Goal: Information Seeking & Learning: Learn about a topic

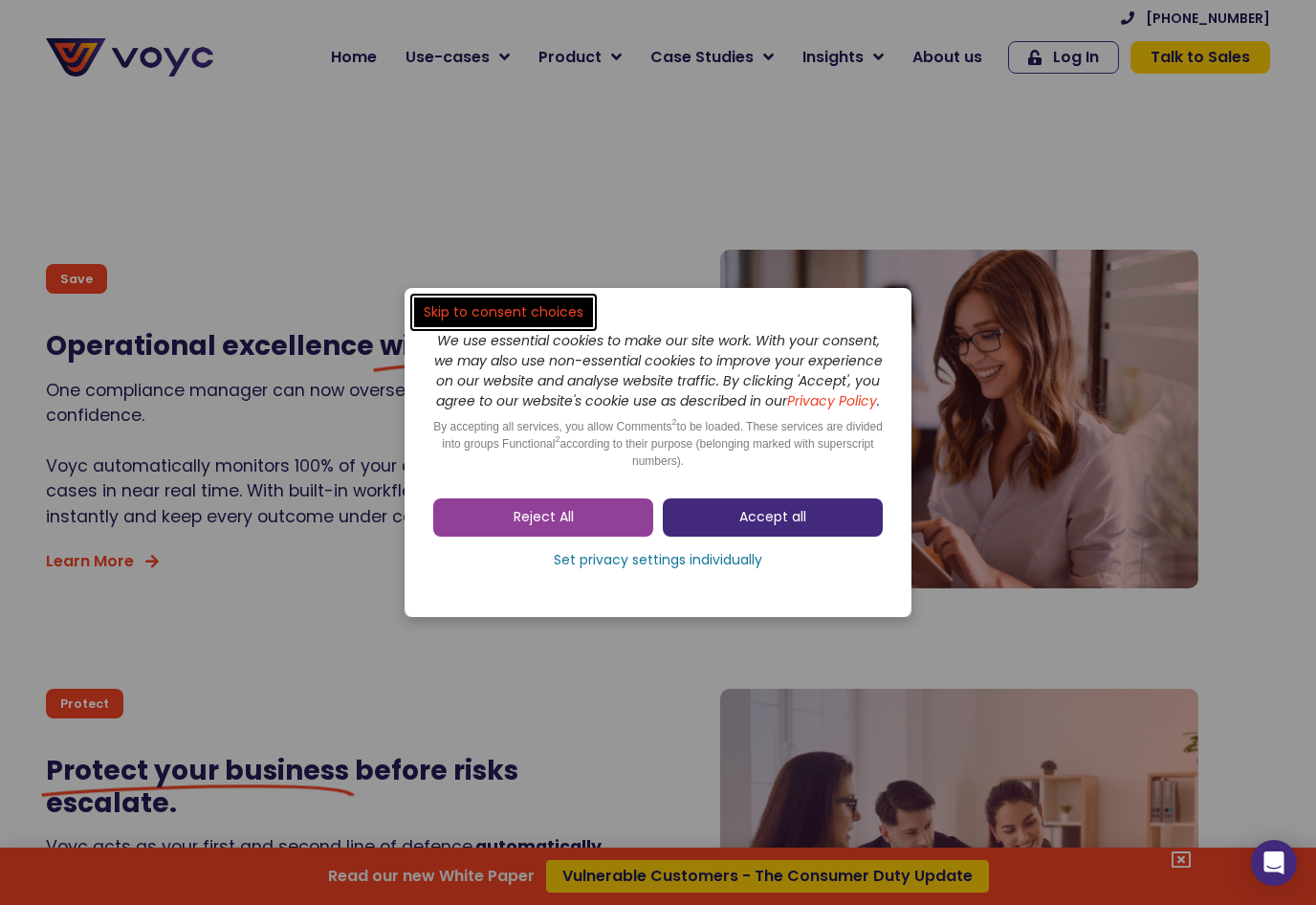
click at [774, 527] on span "Accept all" at bounding box center [773, 518] width 67 height 19
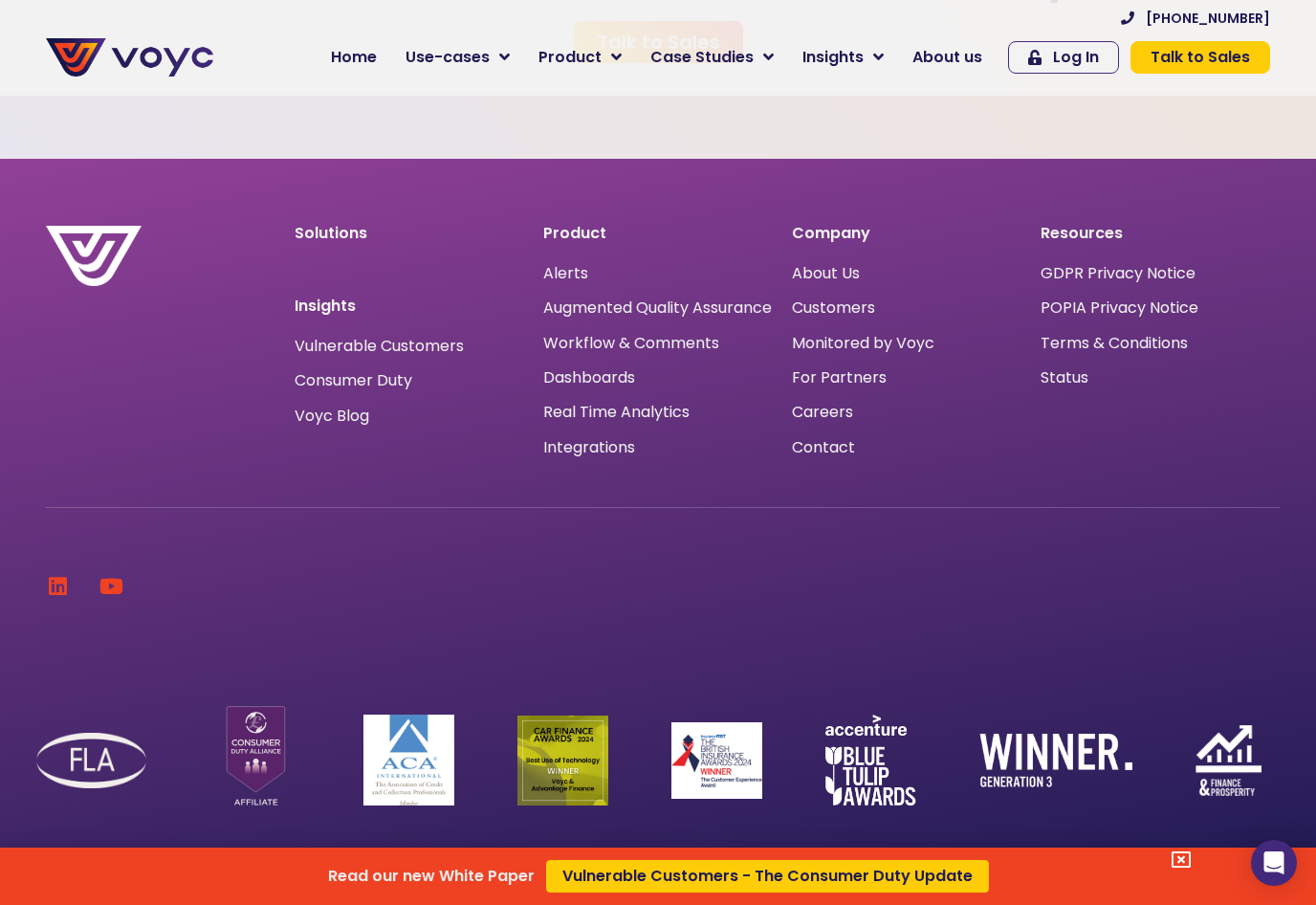
scroll to position [6136, 0]
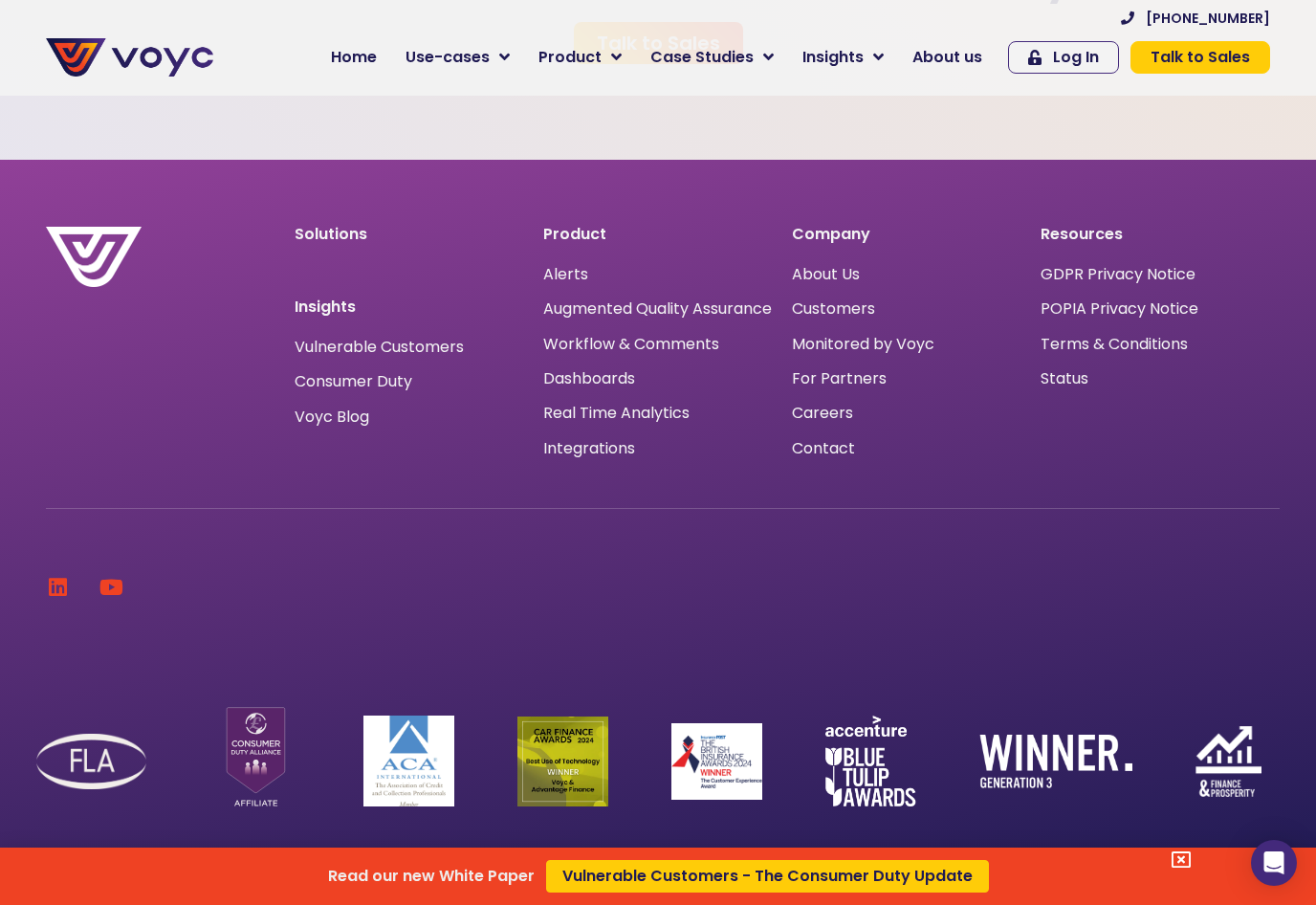
click at [456, 56] on div "Read our new White Paper Vulnerable Customers - The Consumer Duty Update" at bounding box center [658, 452] width 1316 height 905
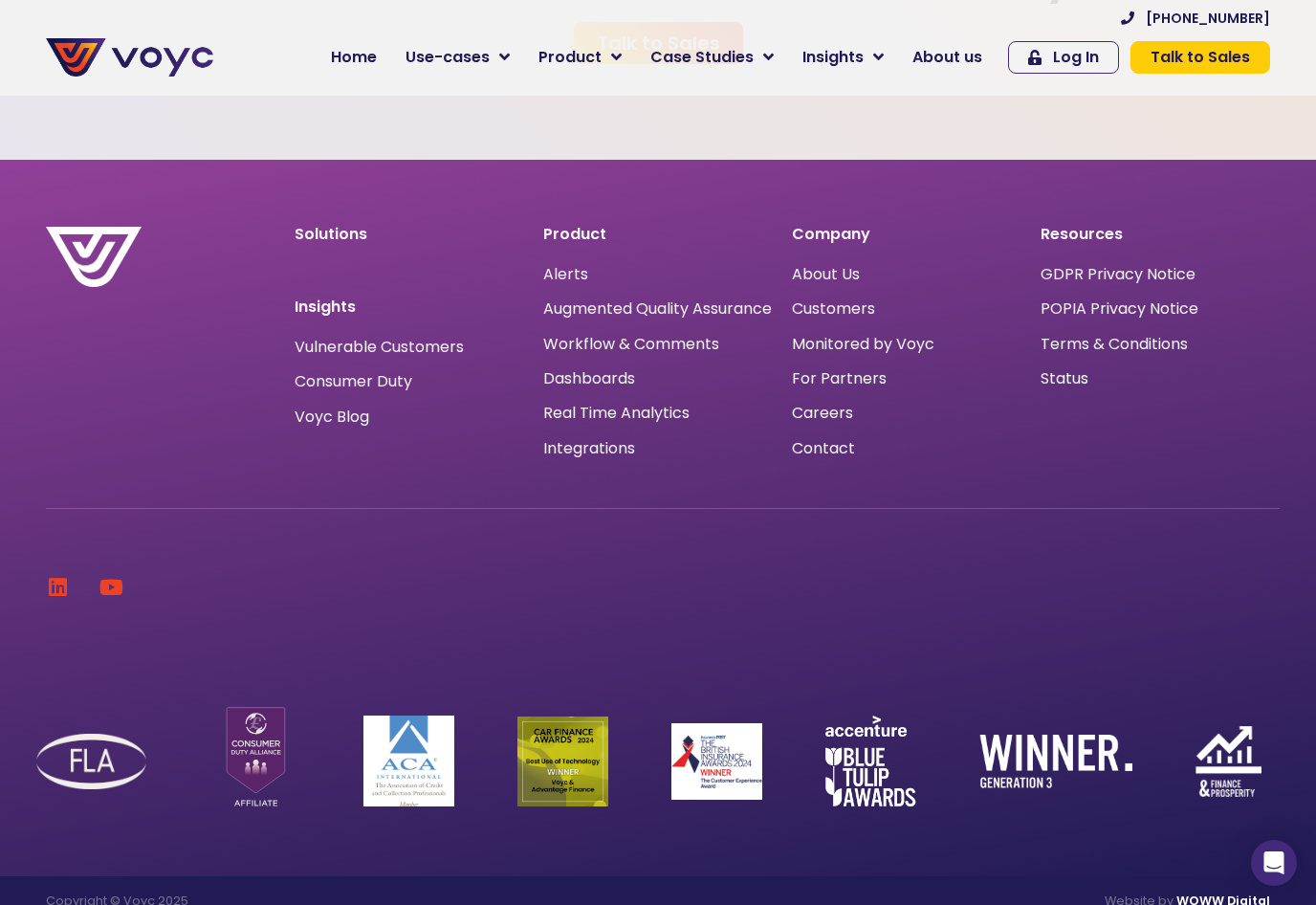
click at [944, 62] on span "About us" at bounding box center [948, 57] width 70 height 23
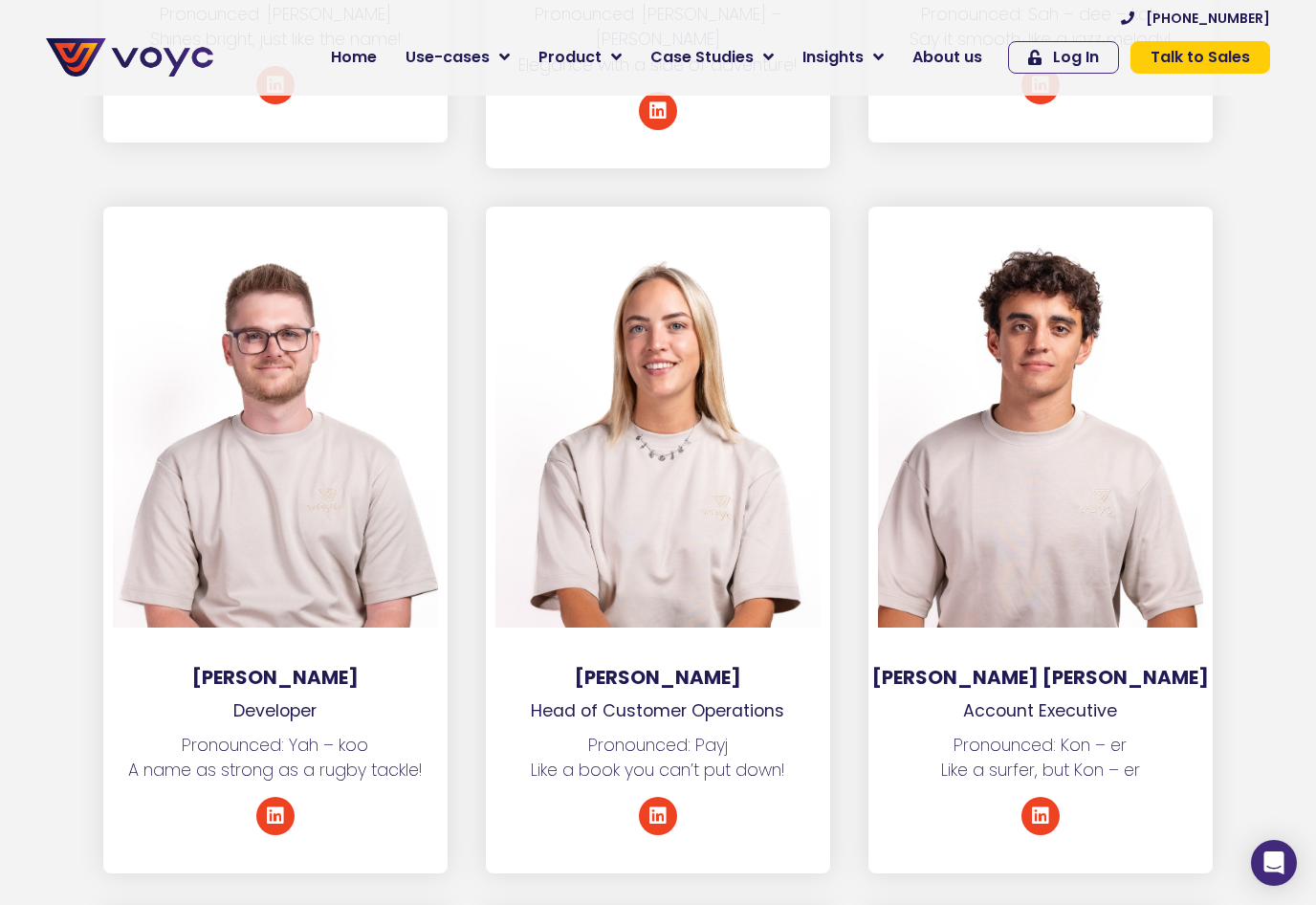
scroll to position [5421, 0]
click at [1045, 806] on icon at bounding box center [1041, 815] width 19 height 19
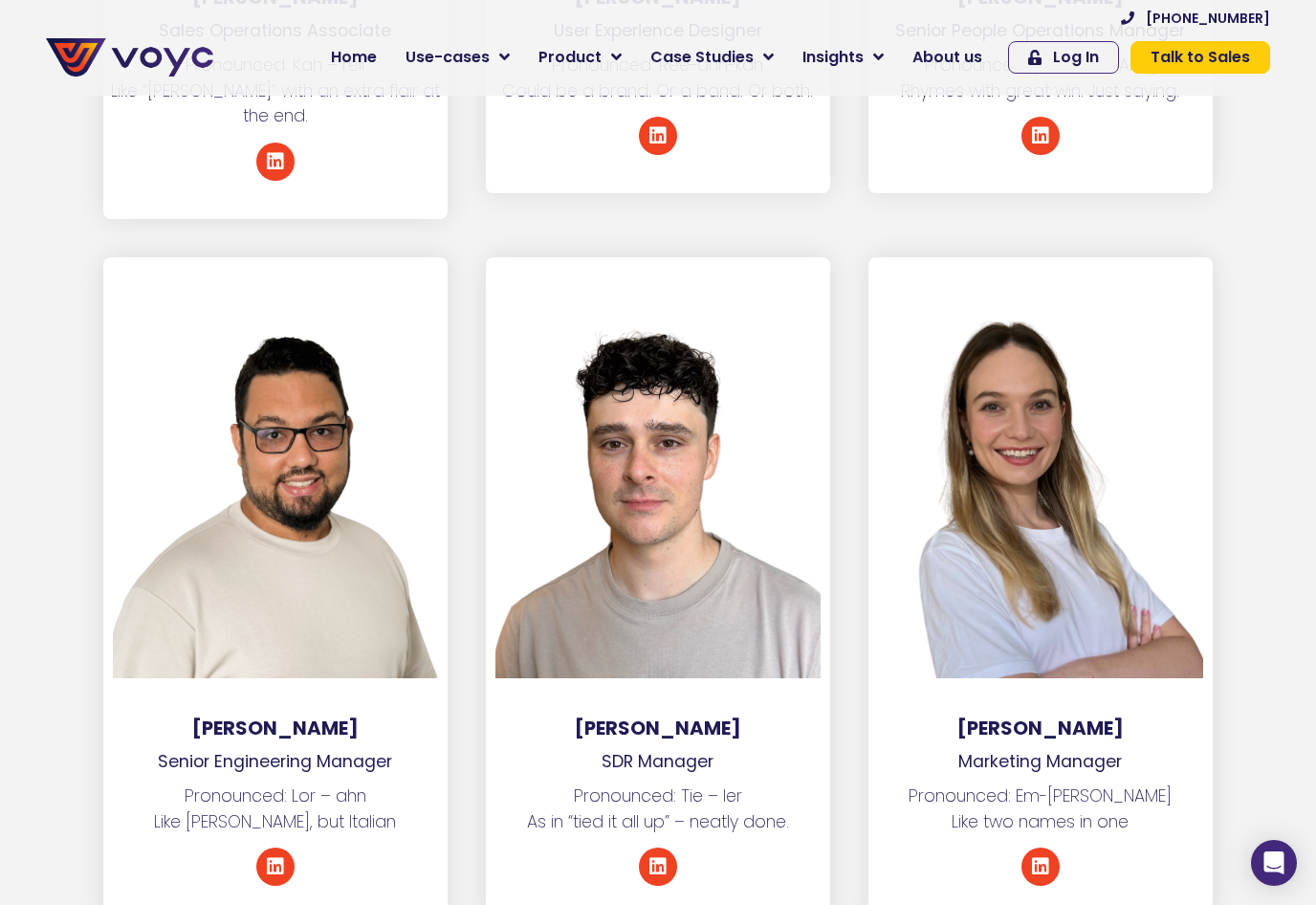
scroll to position [8752, 0]
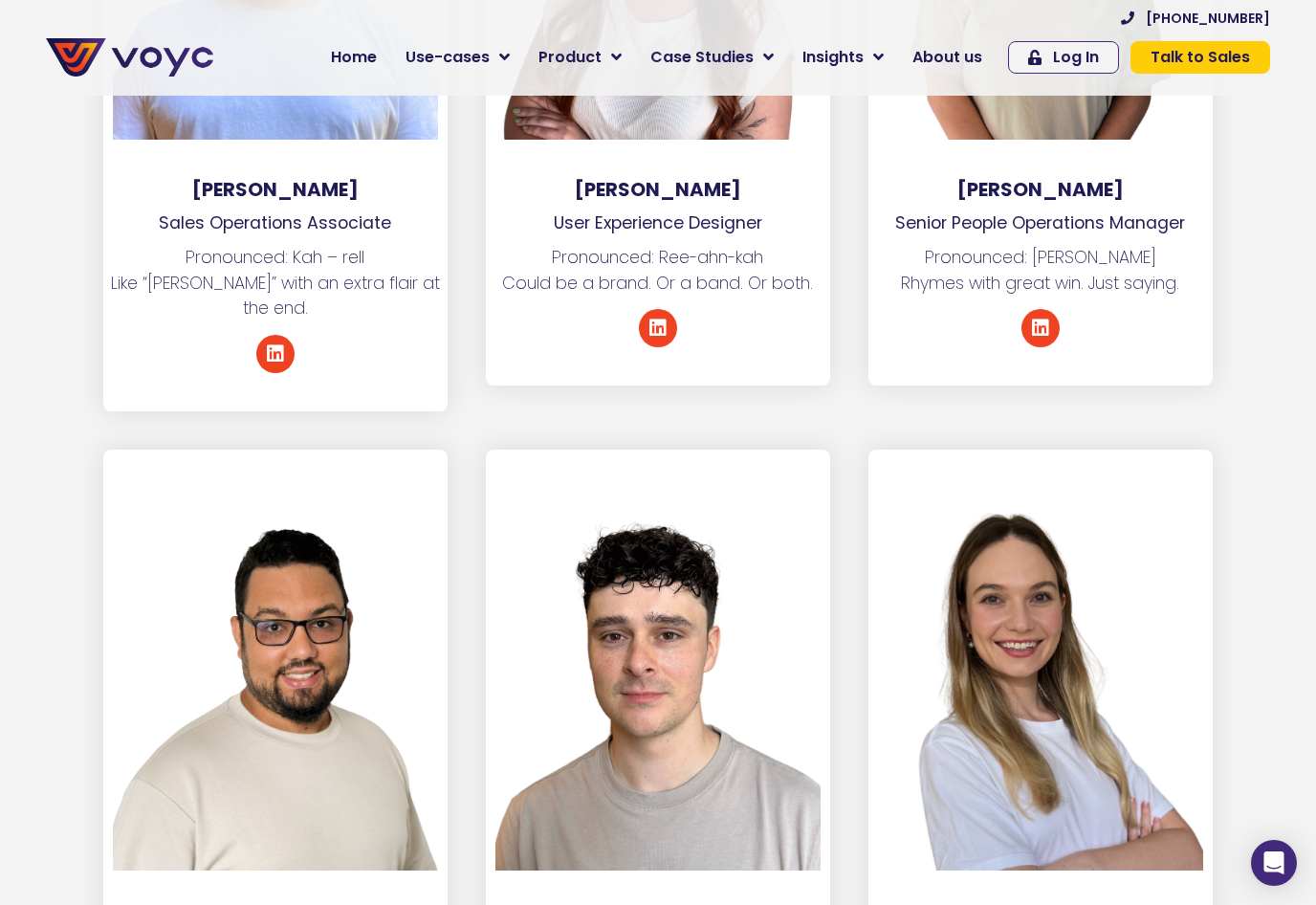
click at [359, 62] on span "Home" at bounding box center [353, 57] width 46 height 23
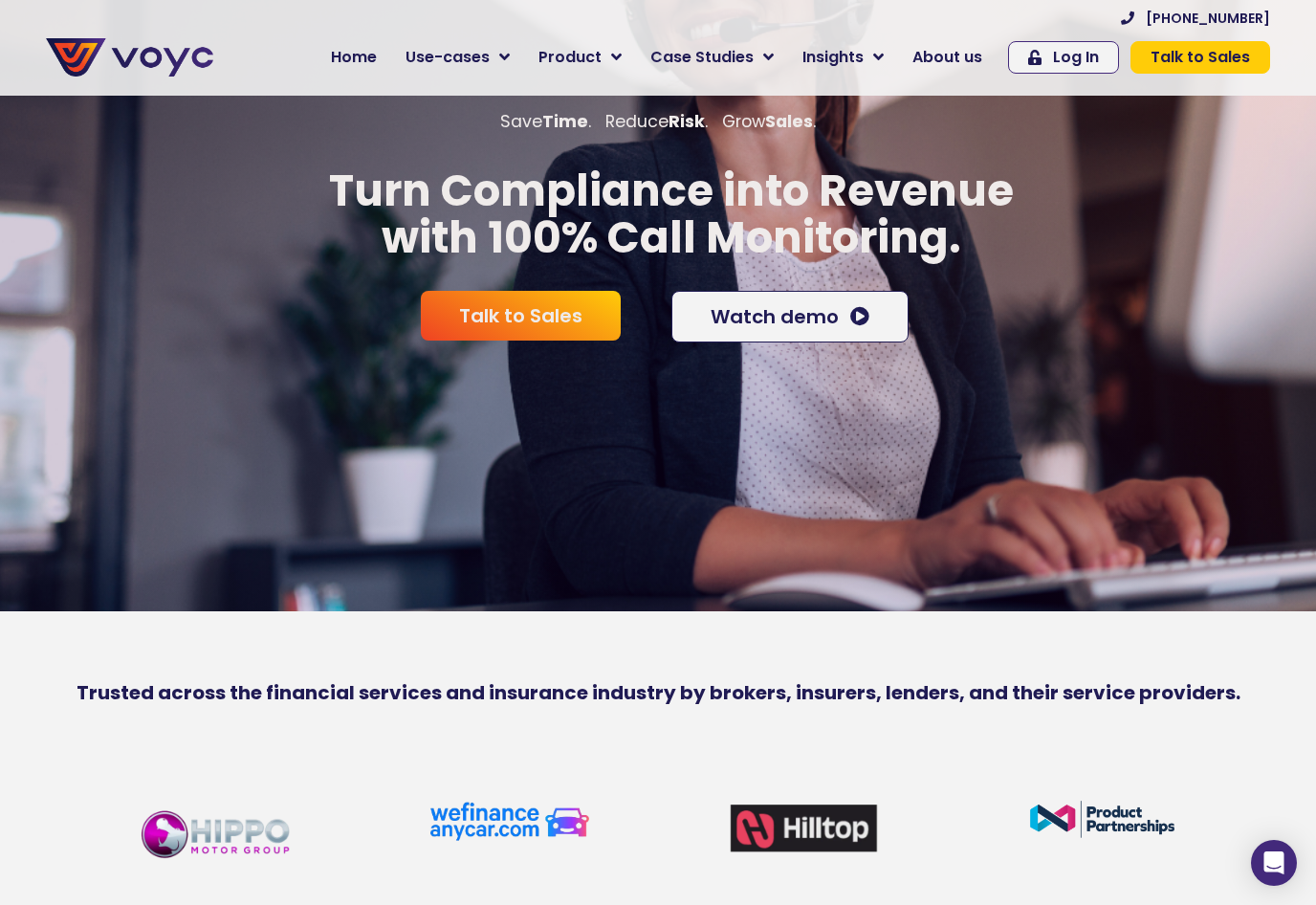
scroll to position [206, 0]
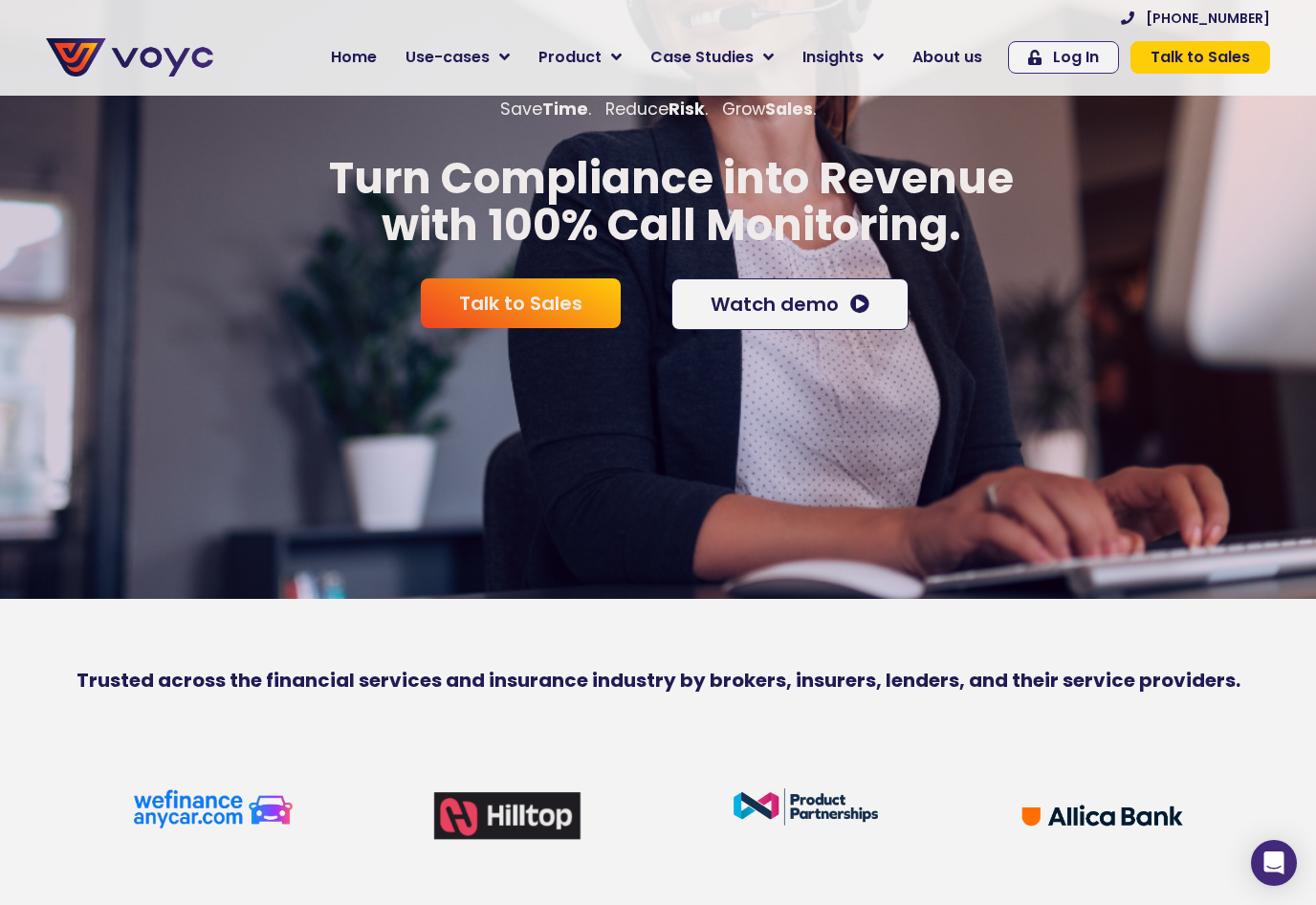
click at [837, 330] on link "Watch demo" at bounding box center [790, 304] width 238 height 52
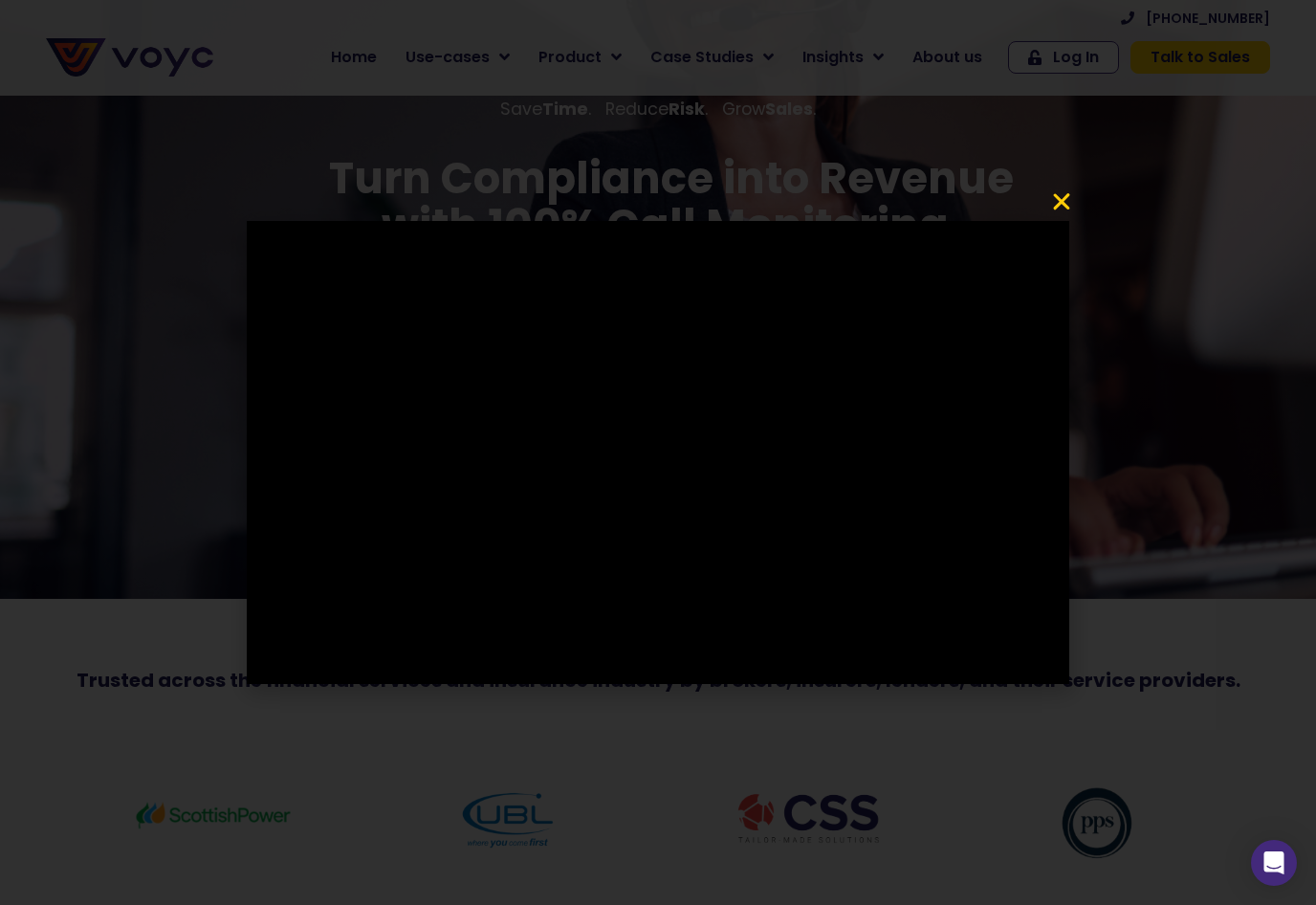
click at [1065, 213] on icon "Close" at bounding box center [1062, 202] width 23 height 23
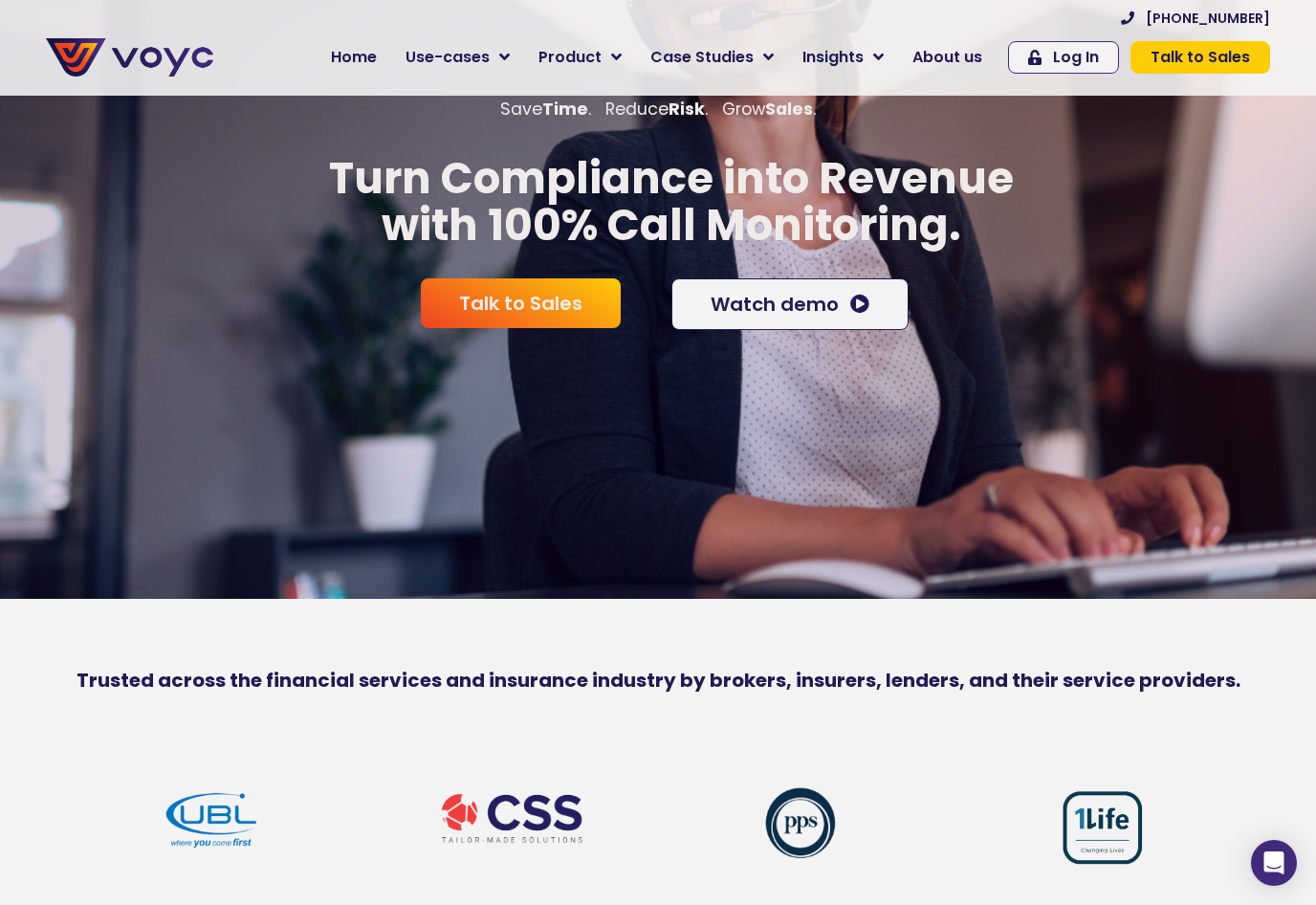
click at [467, 60] on span "Use-cases" at bounding box center [448, 57] width 84 height 23
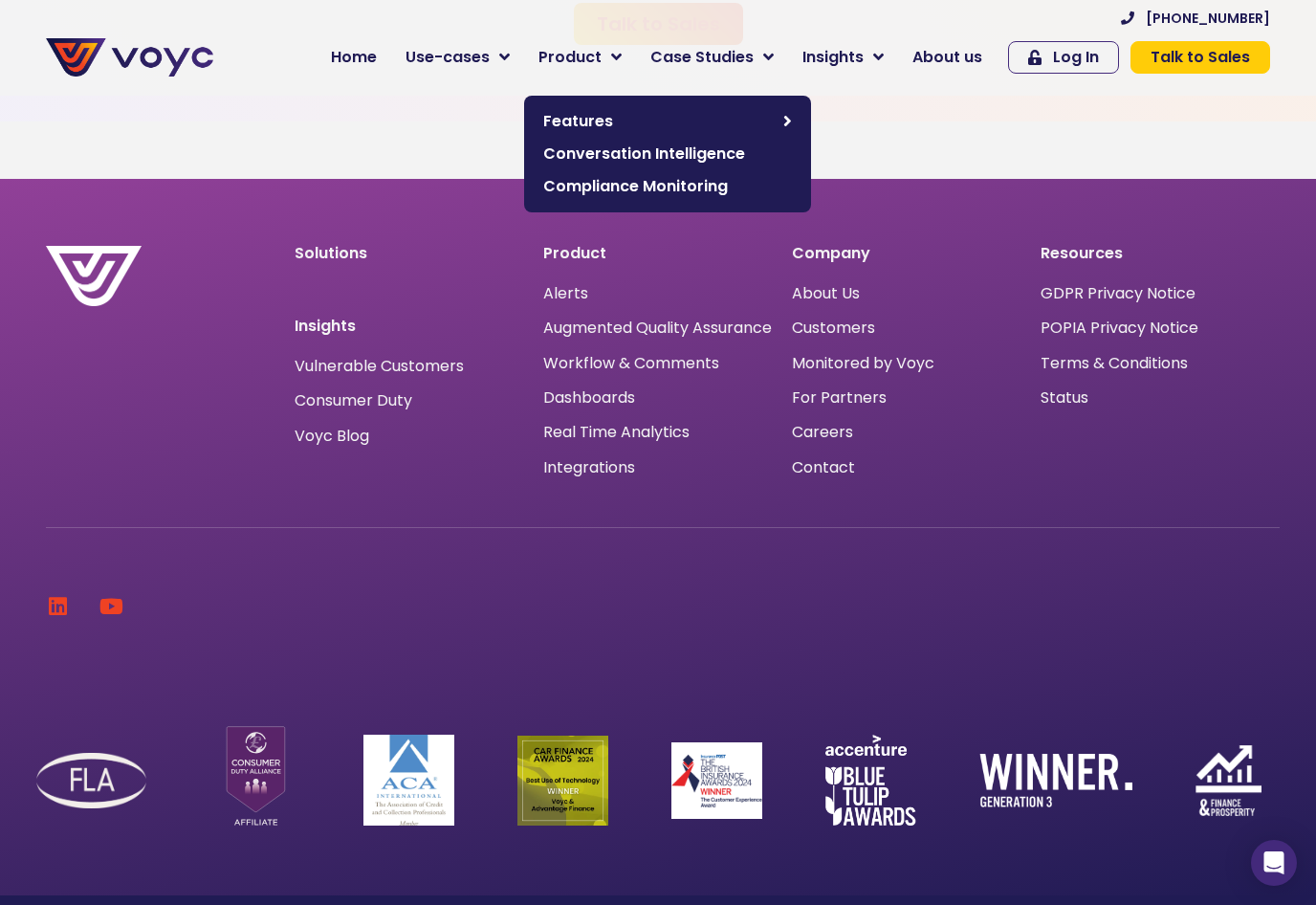
click at [588, 60] on span "Product" at bounding box center [569, 57] width 63 height 23
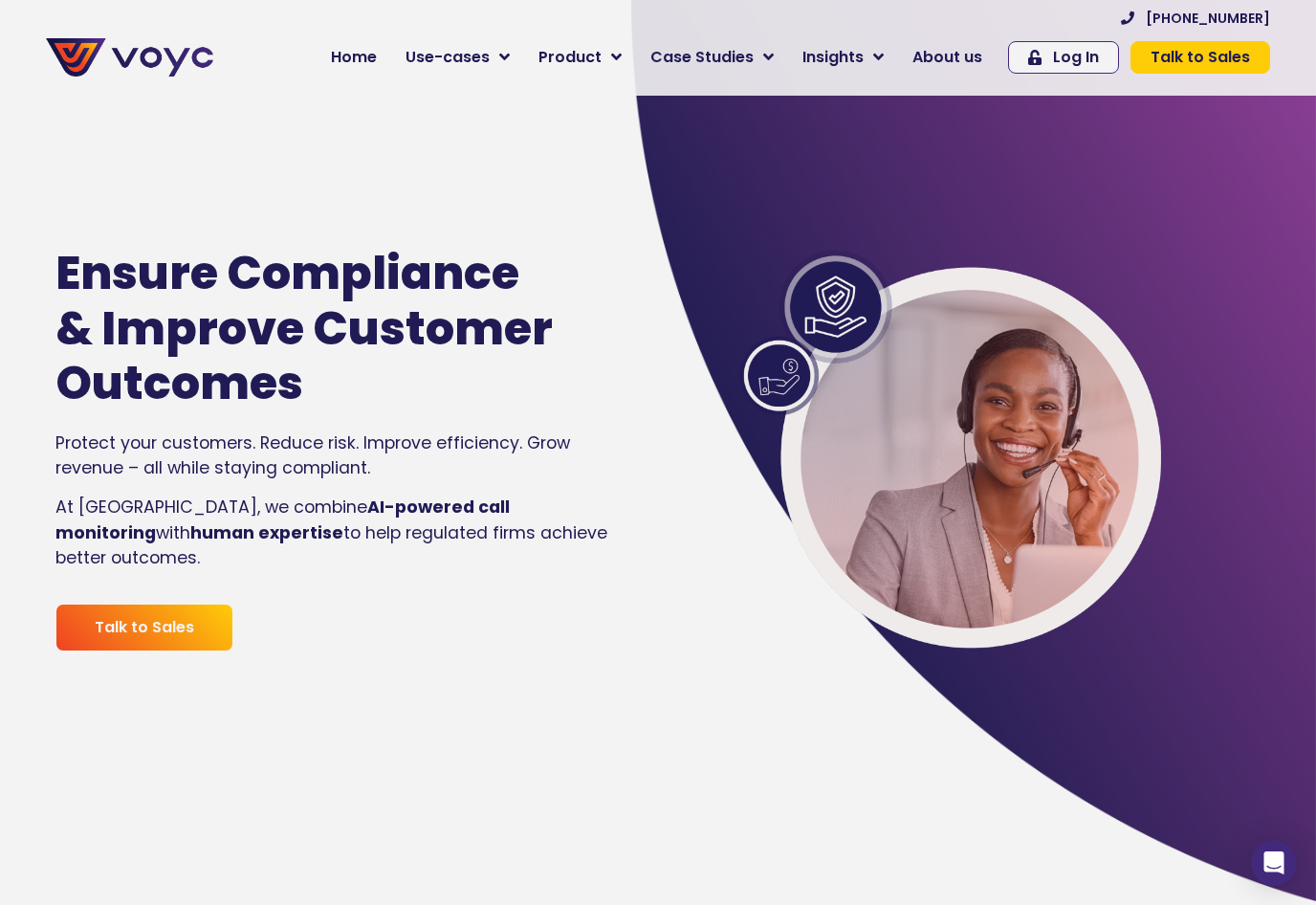
click at [952, 57] on span "About us" at bounding box center [948, 57] width 70 height 23
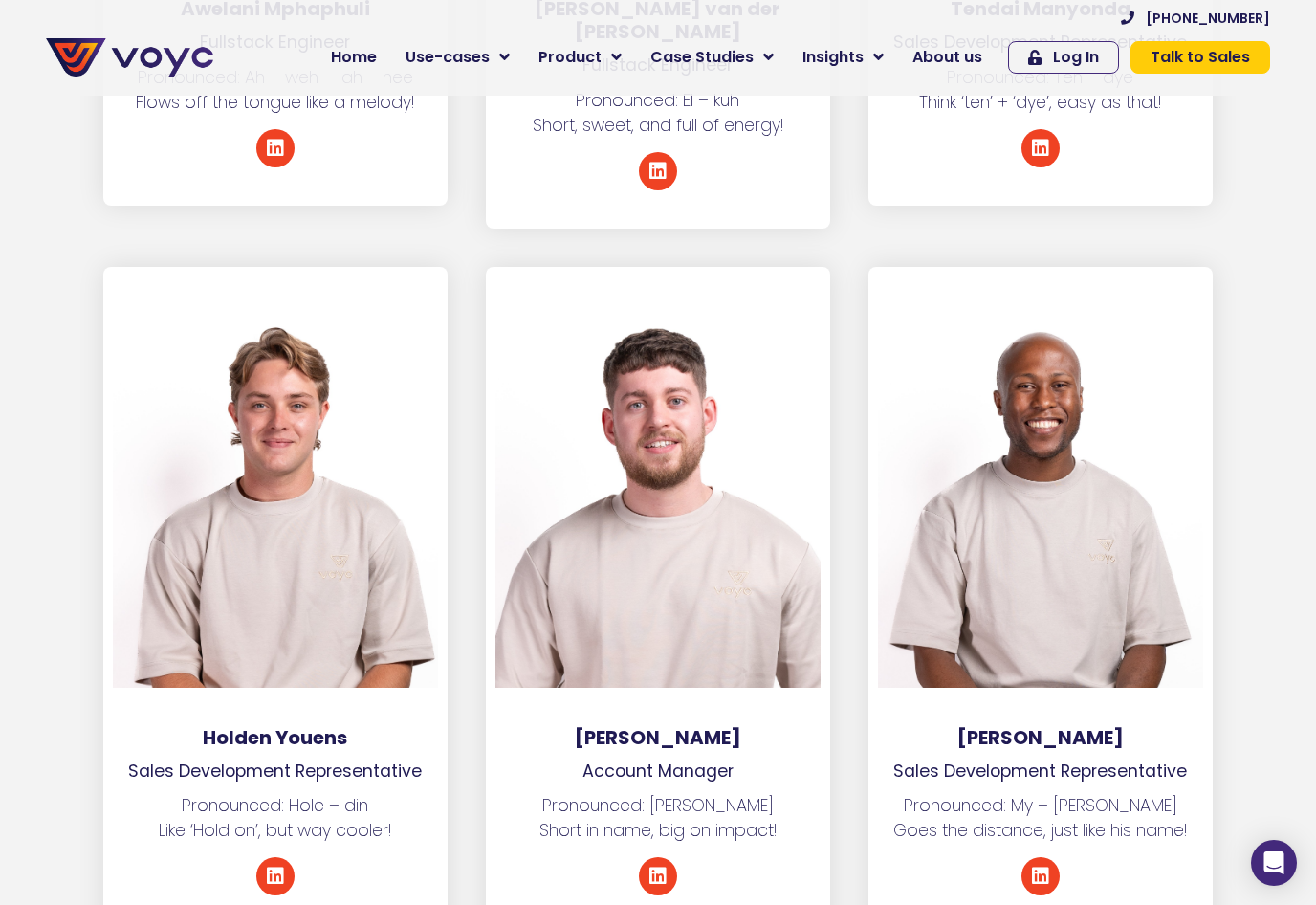
scroll to position [6787, 0]
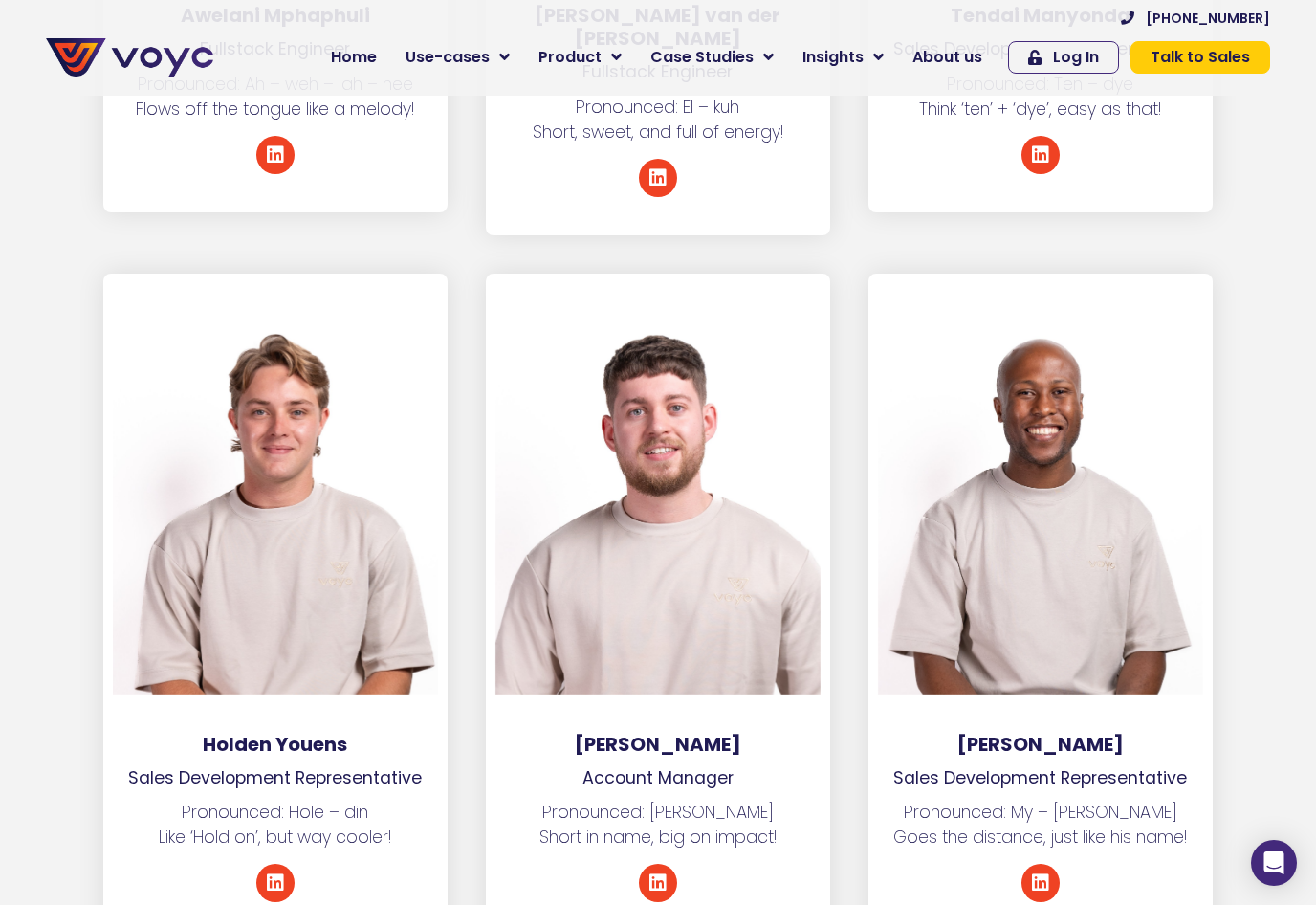
click at [290, 434] on div at bounding box center [275, 489] width 325 height 412
click at [276, 364] on div at bounding box center [275, 489] width 325 height 412
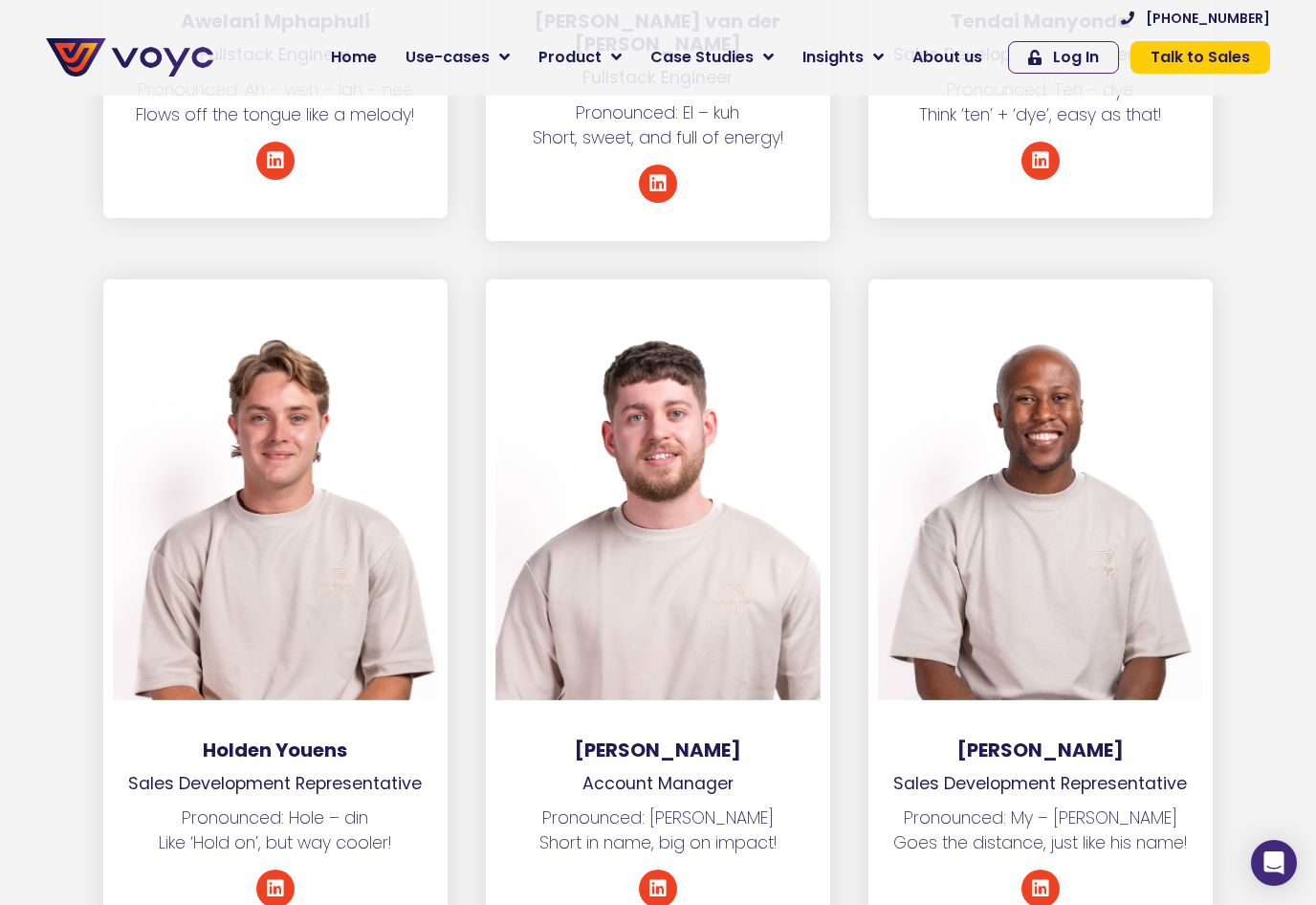
scroll to position [6809, 0]
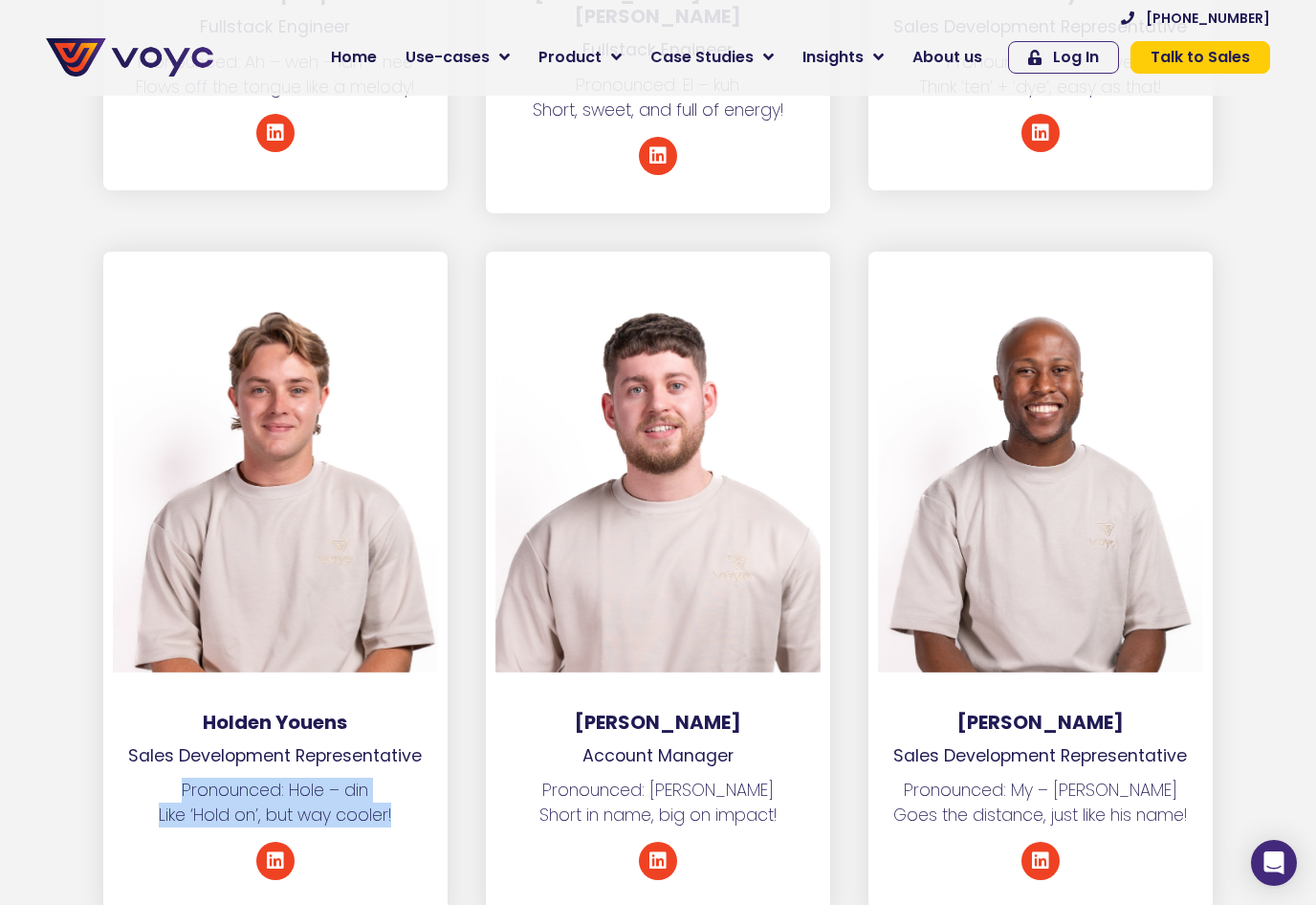
drag, startPoint x: 185, startPoint y: 703, endPoint x: 413, endPoint y: 729, distance: 229.5
click at [413, 778] on p "Pronounced: Hole – din Like ‘Hold on’, but way cooler!" at bounding box center [275, 803] width 345 height 51
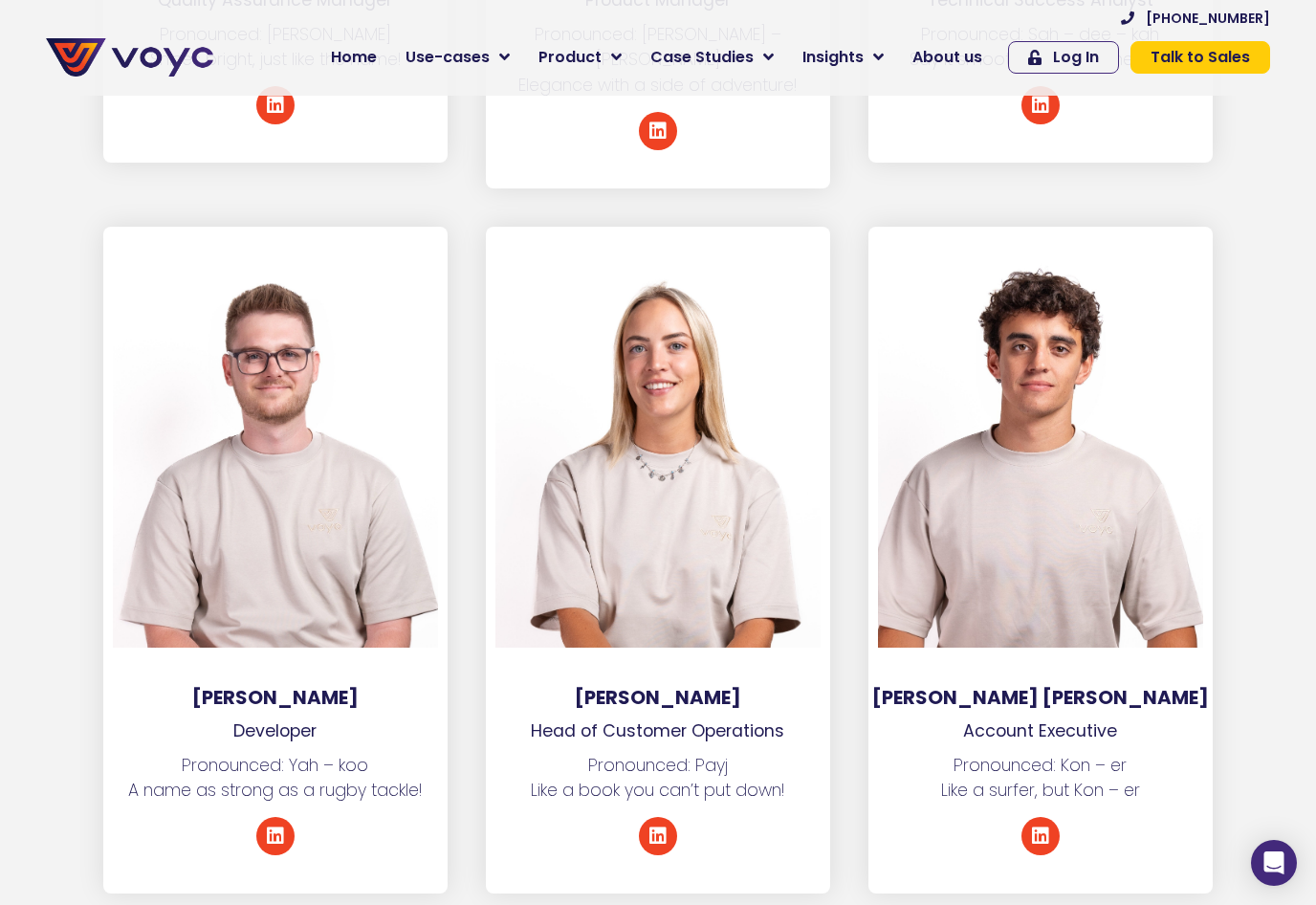
scroll to position [5359, 0]
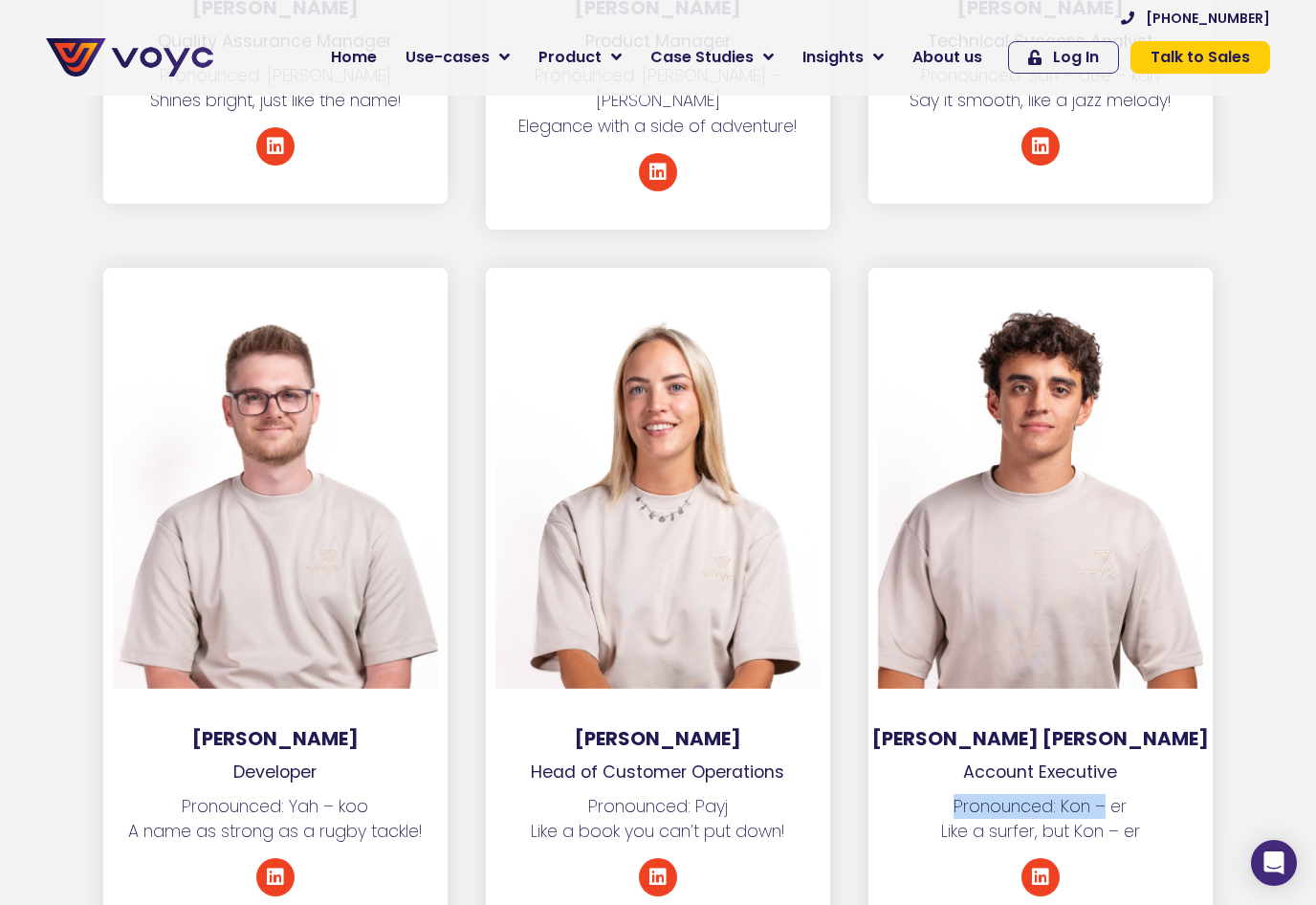
drag, startPoint x: 957, startPoint y: 735, endPoint x: 1107, endPoint y: 735, distance: 150.0
click at [1107, 794] on p "Pronounced: Kon – er Like a surfer, but Kon – er" at bounding box center [1041, 819] width 345 height 51
drag, startPoint x: 966, startPoint y: 759, endPoint x: 1100, endPoint y: 763, distance: 134.1
click at [1100, 794] on p "Pronounced: Kon – er Like a surfer, but Kon – er" at bounding box center [1041, 819] width 345 height 51
click at [1139, 794] on p "Pronounced: Kon – er Like a surfer, but Kon – er" at bounding box center [1041, 819] width 345 height 51
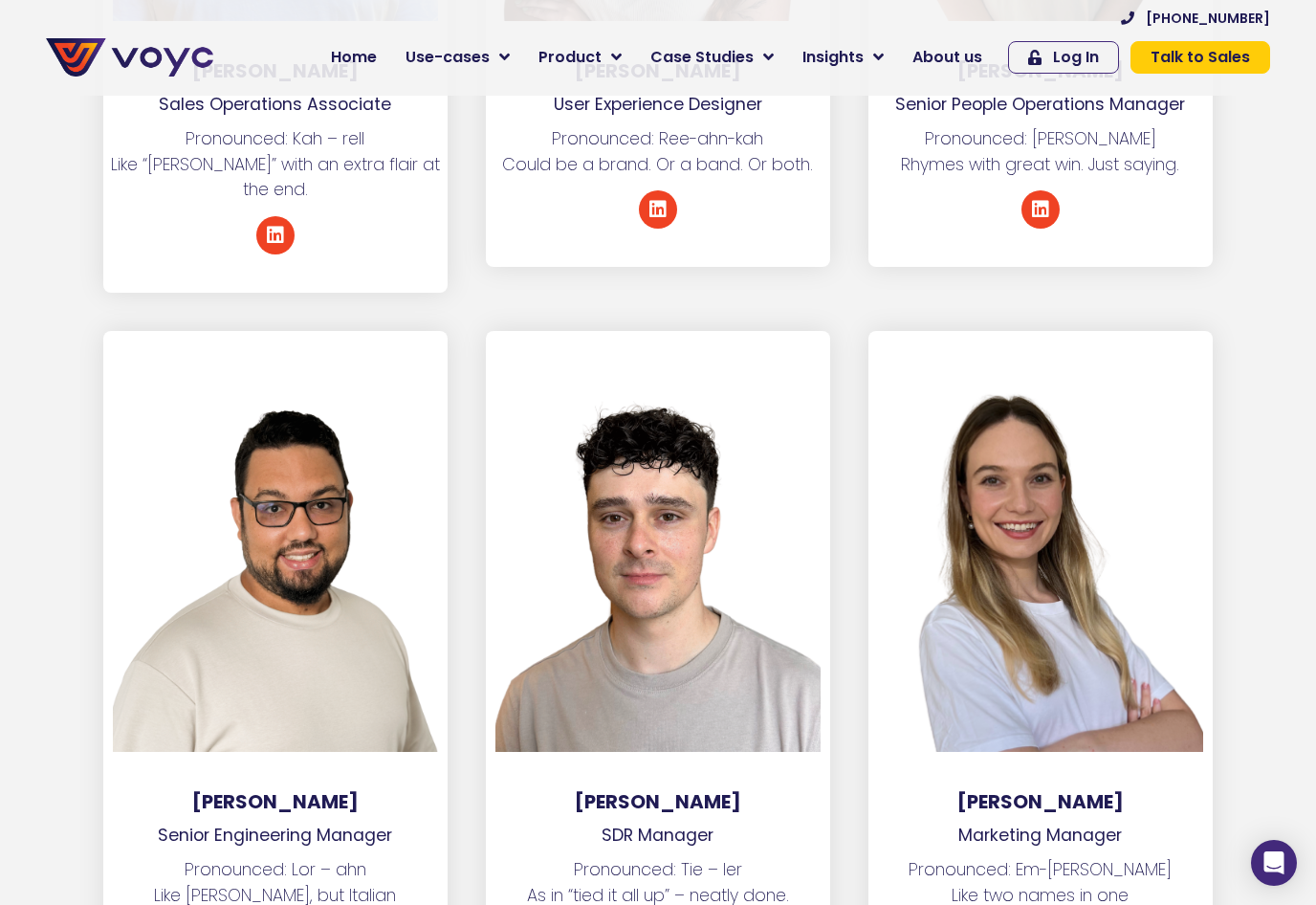
scroll to position [8944, 0]
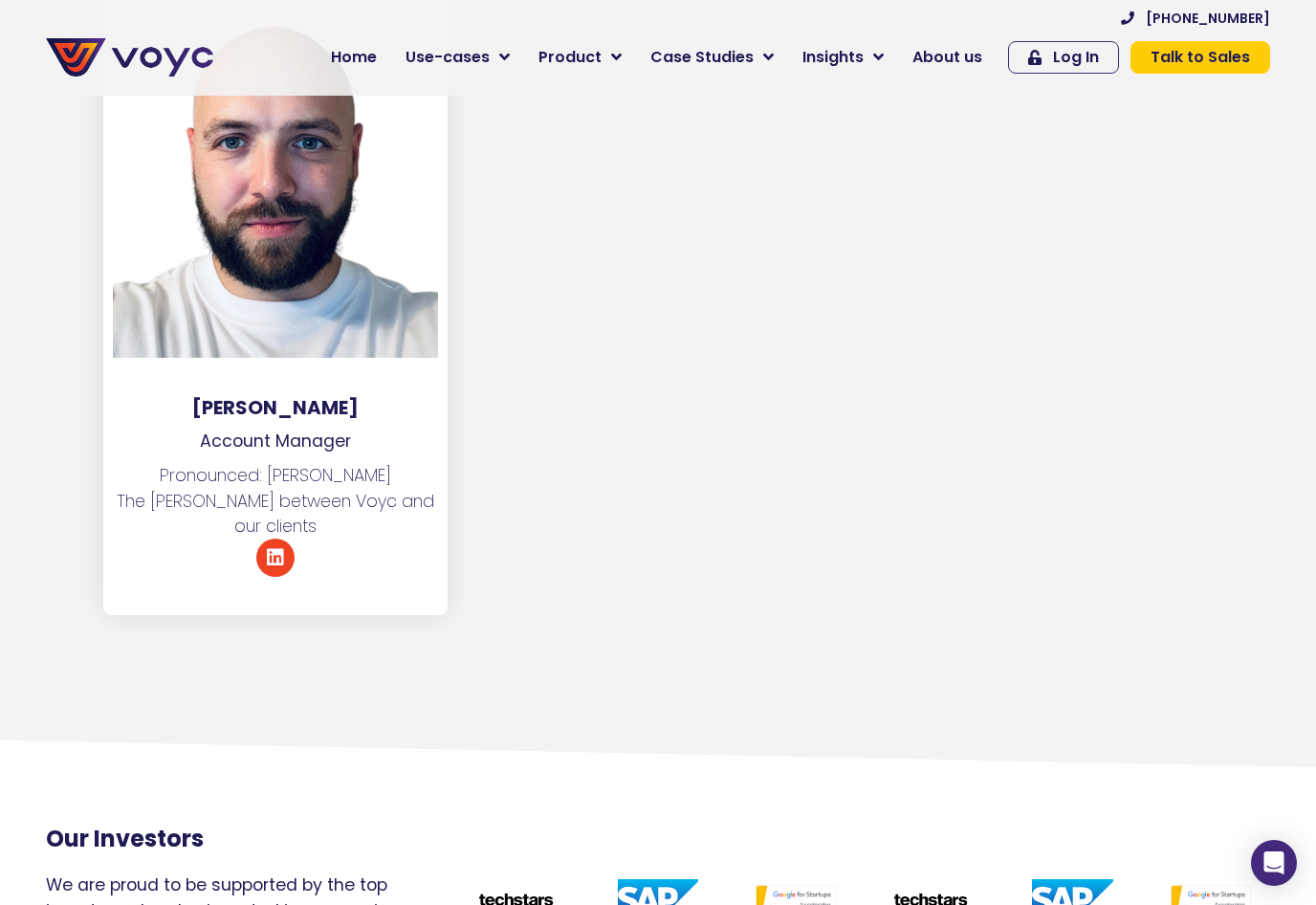
click at [569, 65] on span "Product" at bounding box center [569, 57] width 63 height 23
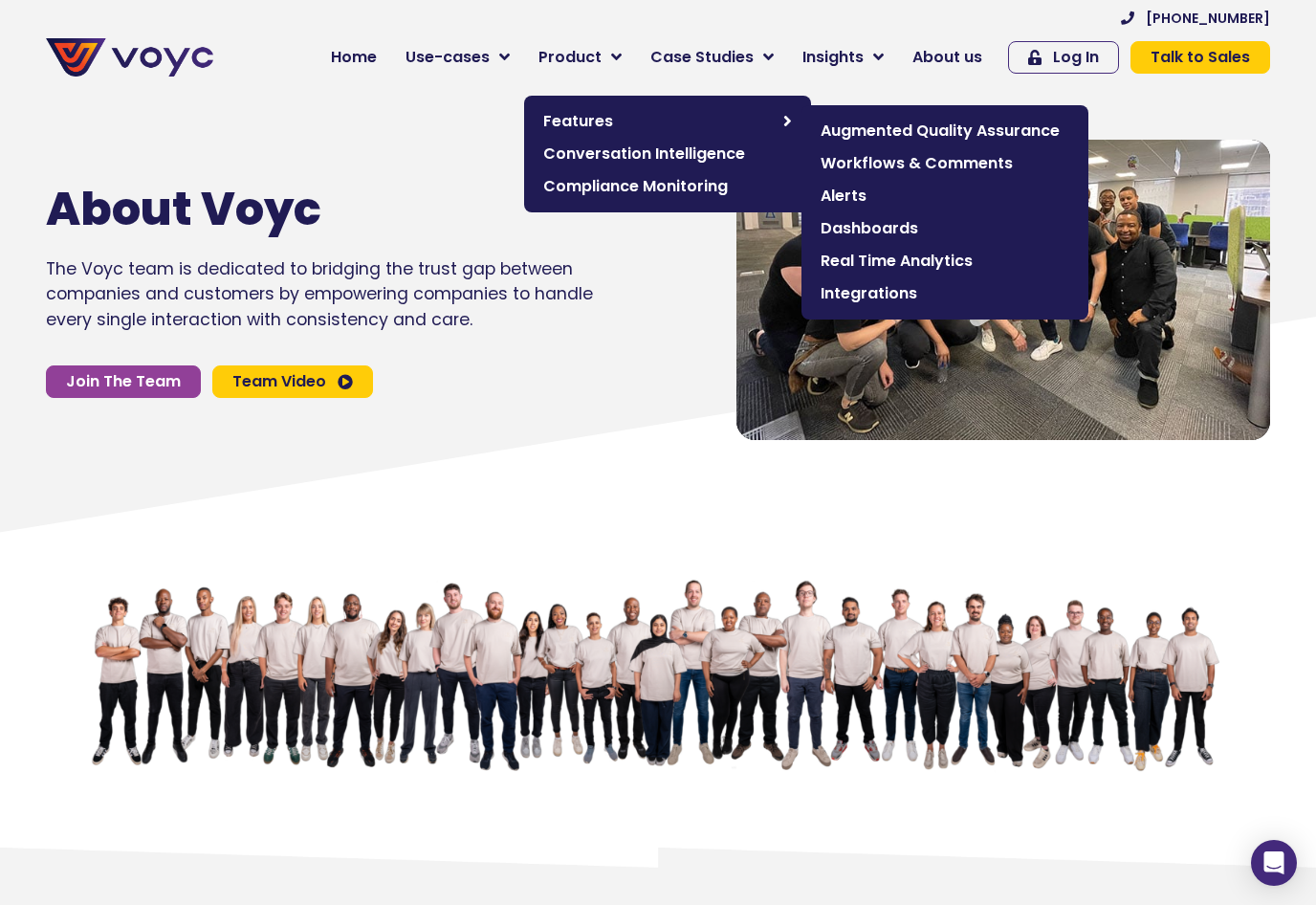
click at [584, 123] on span "Features" at bounding box center [658, 122] width 231 height 23
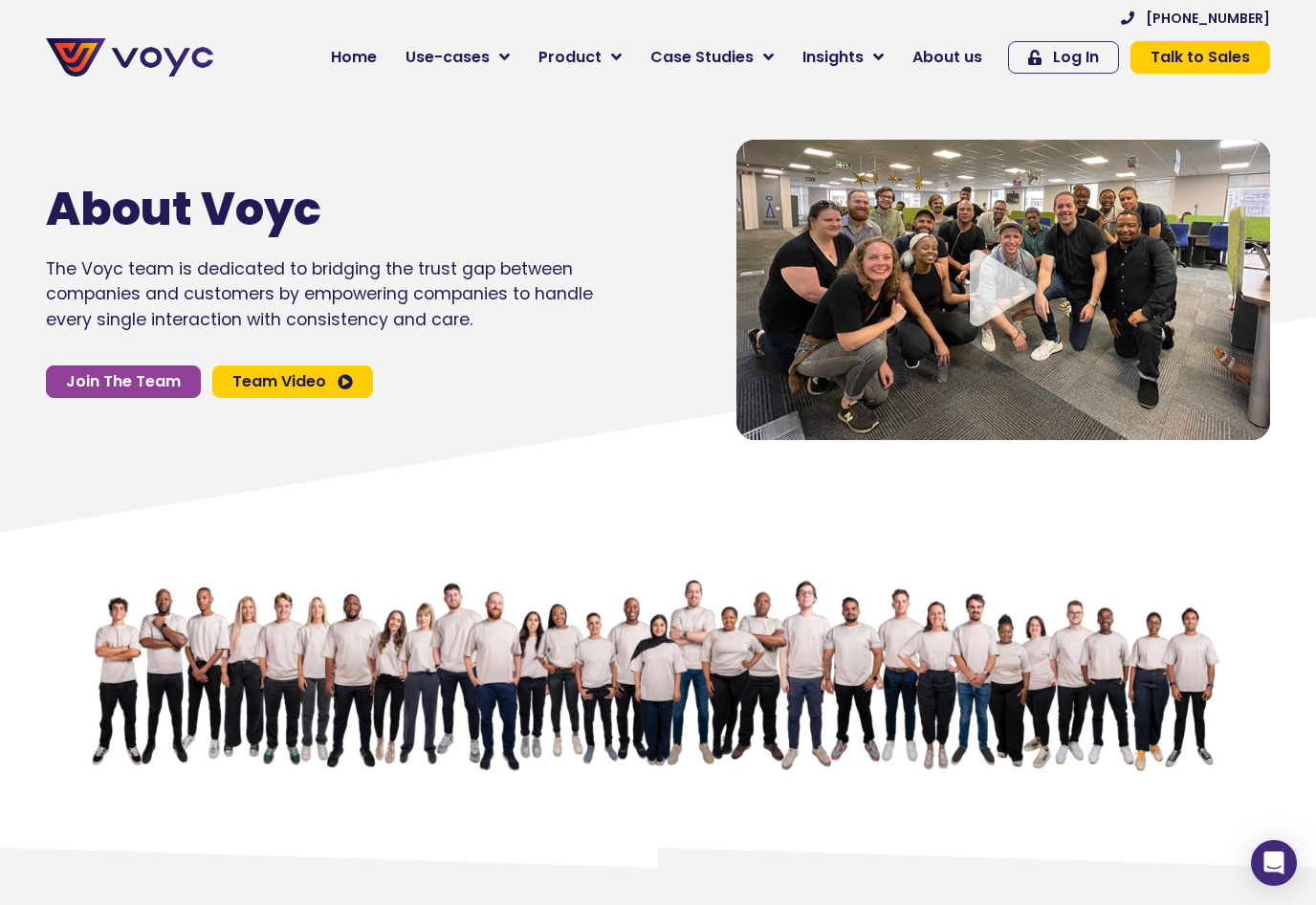
click at [367, 69] on link "Home" at bounding box center [353, 56] width 75 height 38
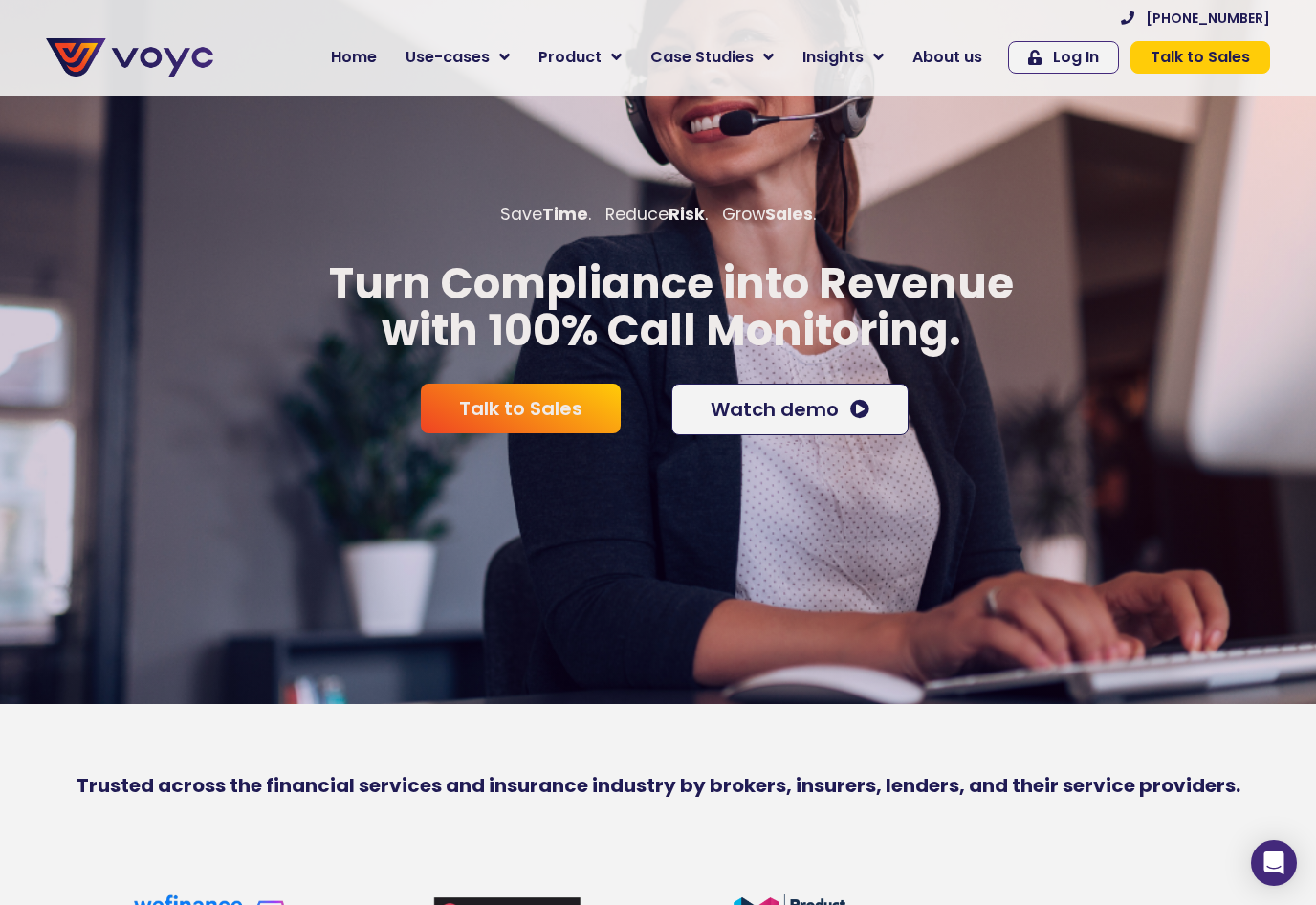
scroll to position [104, 0]
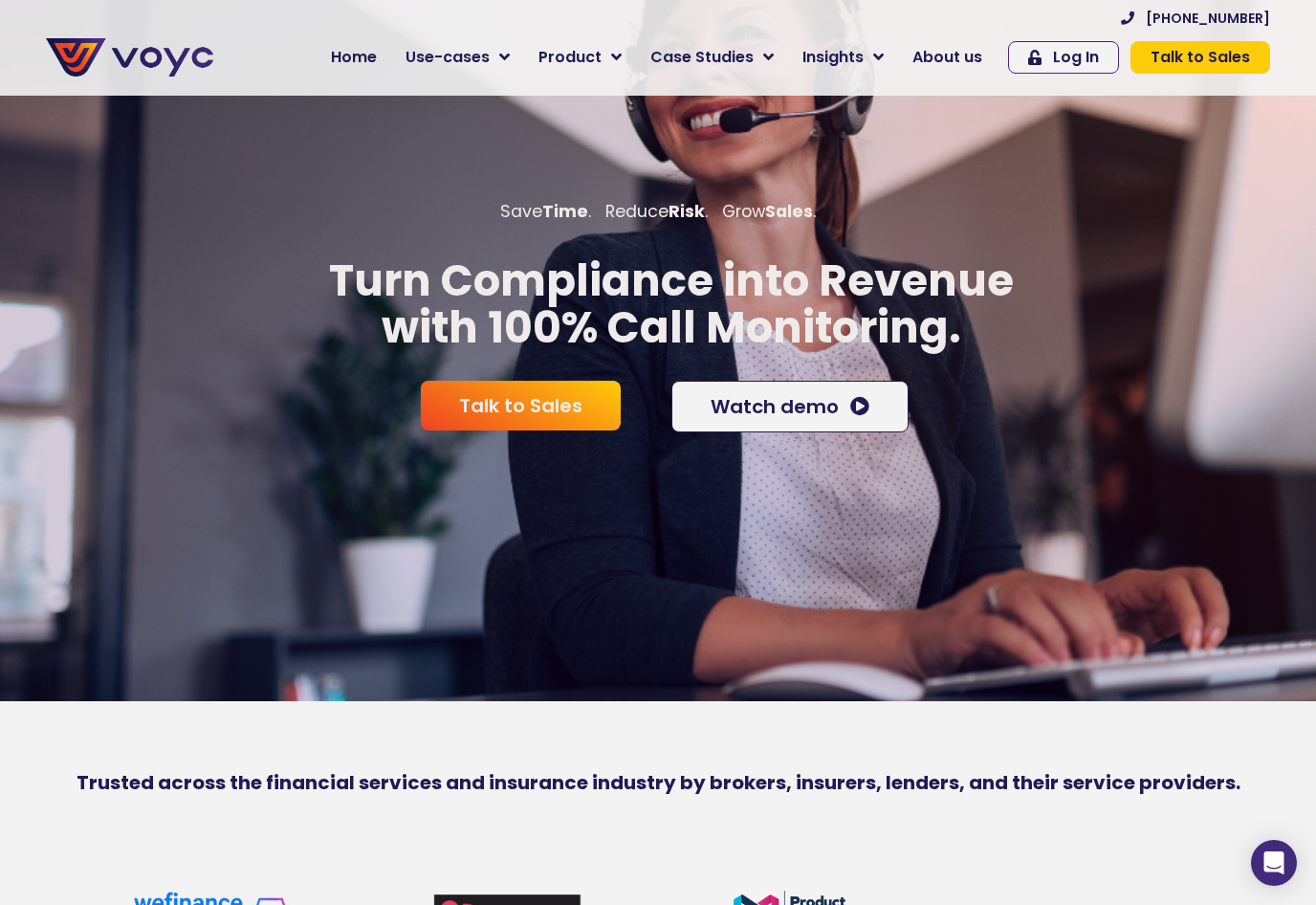
click at [570, 307] on p "Turn Compliance into Revenue with 100% Call Monitoring." at bounding box center [672, 304] width 1344 height 94
click at [482, 318] on p "Turn Compliance into Revenue with 100% Call Monitoring." at bounding box center [672, 304] width 1344 height 94
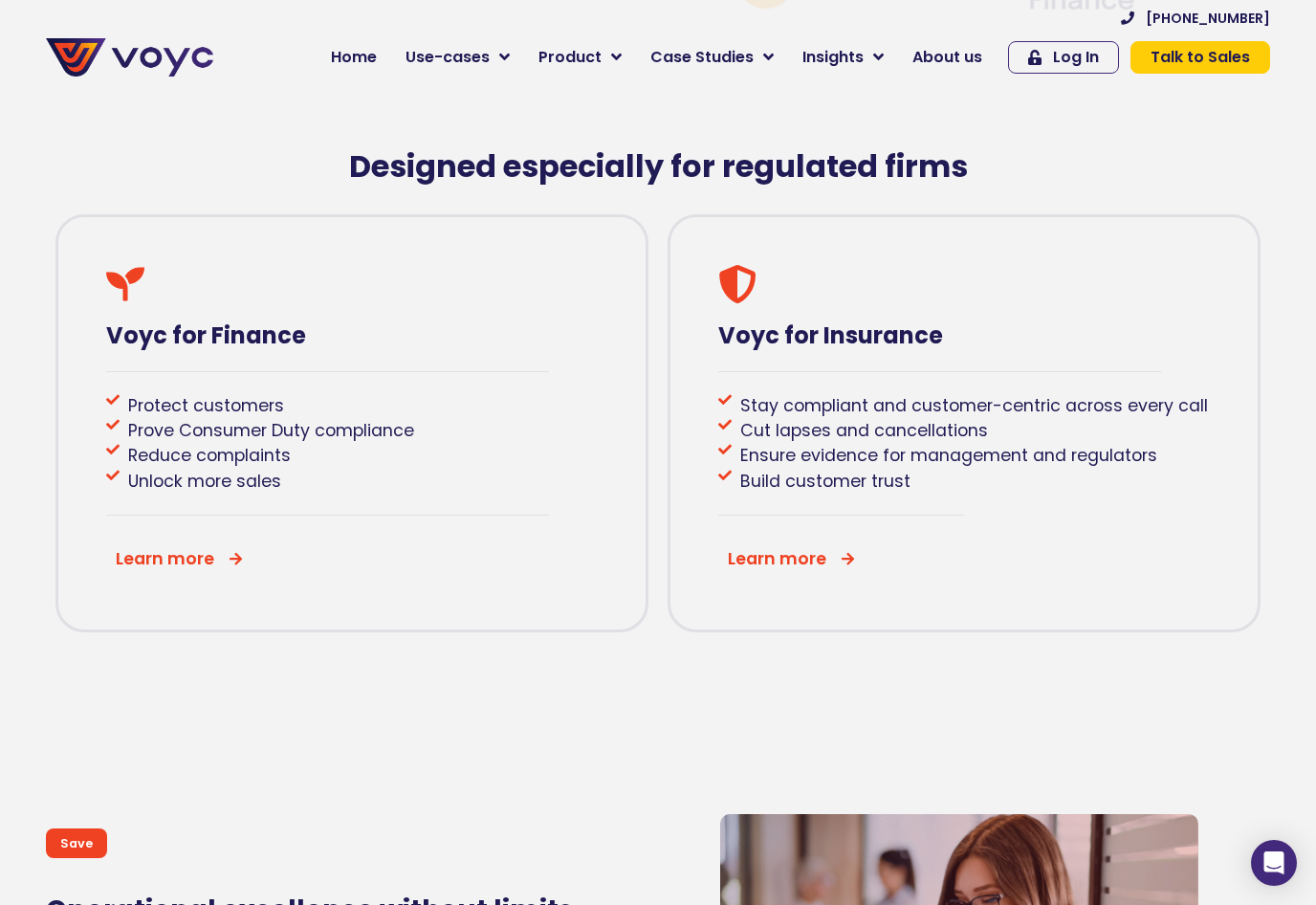
scroll to position [1040, 0]
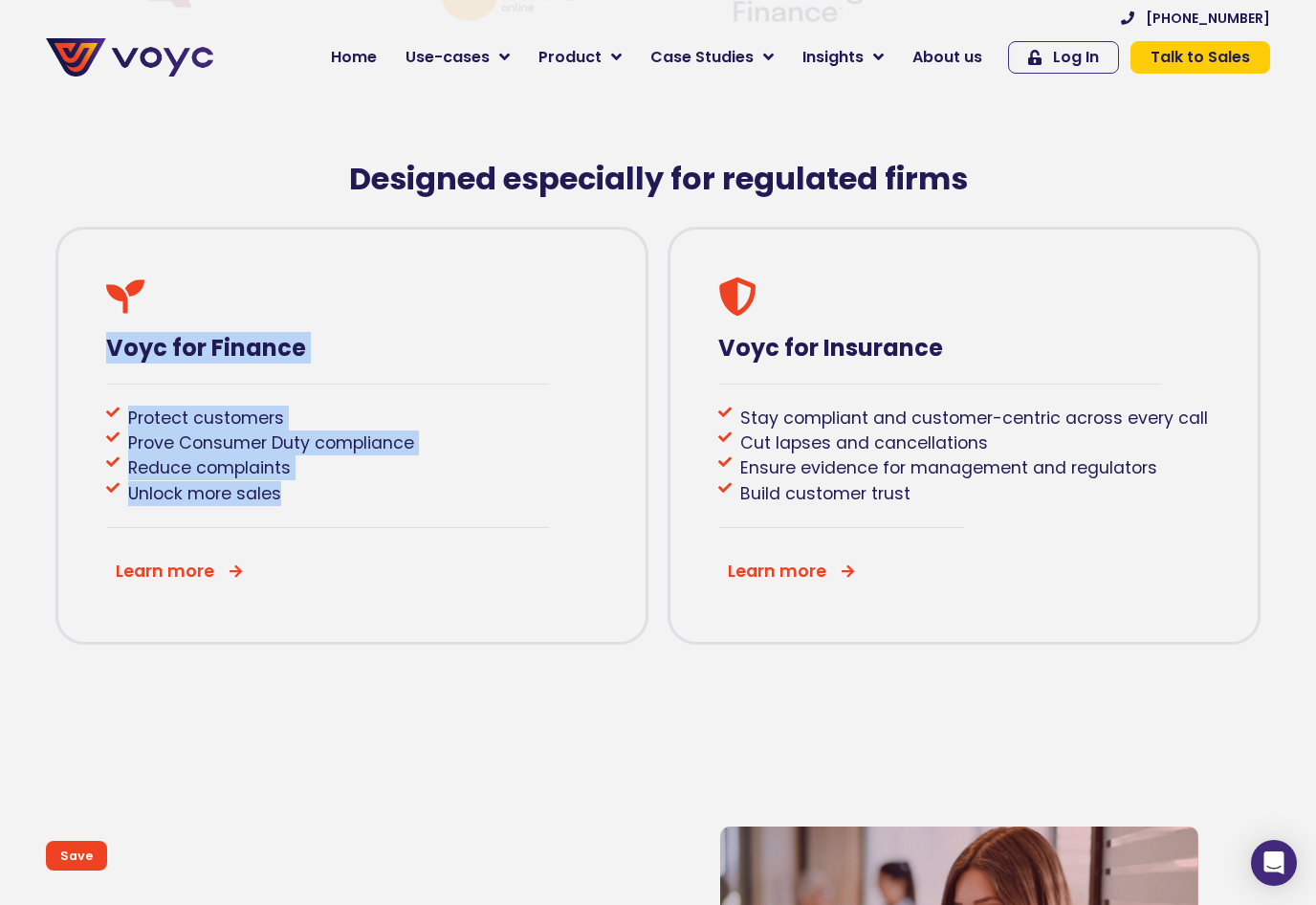
drag, startPoint x: 360, startPoint y: 555, endPoint x: 55, endPoint y: 308, distance: 392.5
click at [55, 308] on div "Voyc for Finance Protect customers Prove Consumer Duty compliance Reduce compla…" at bounding box center [658, 435] width 1225 height 437
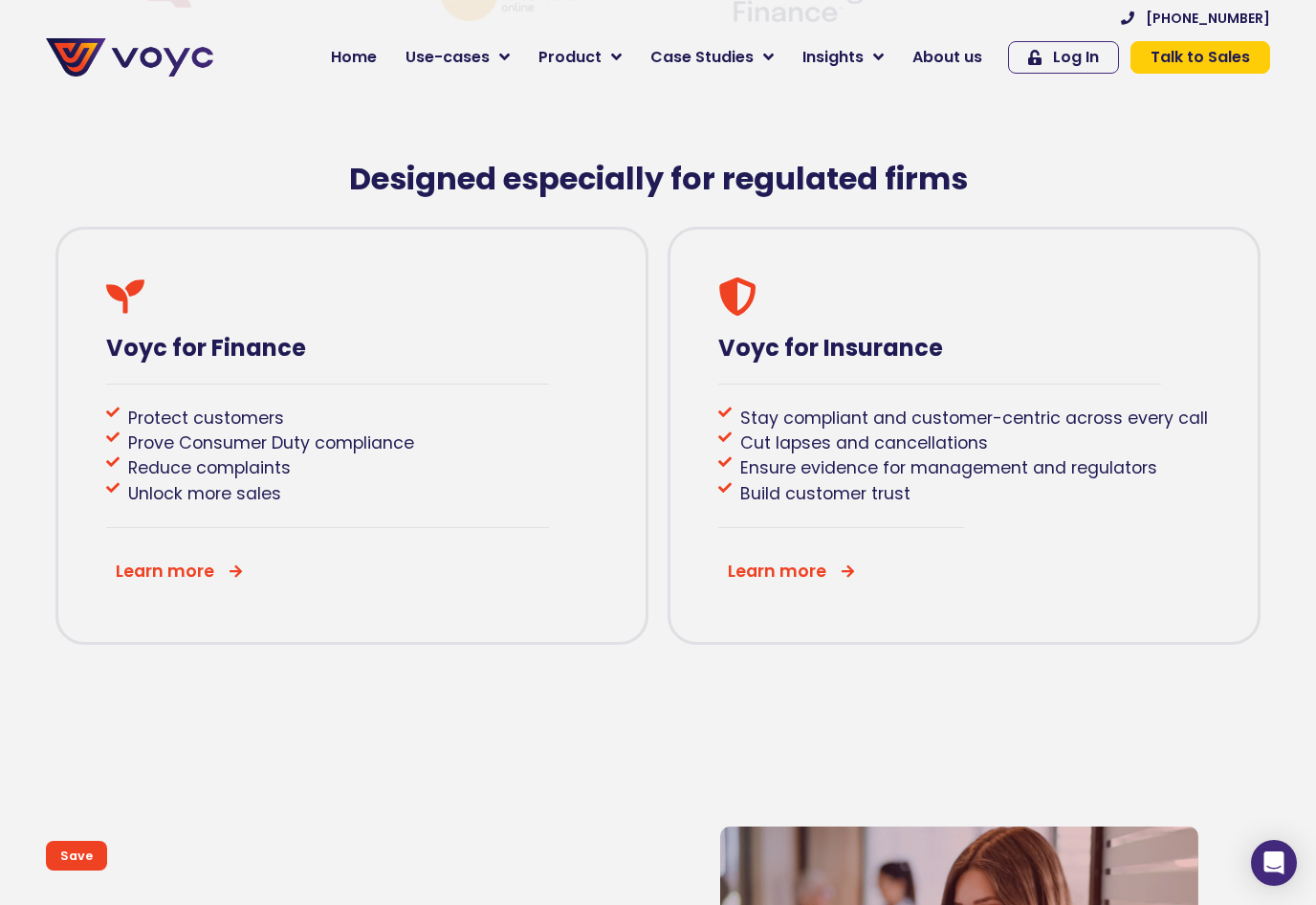
click at [1045, 540] on div "Voyc for Insurance Stay compliant and customer-centric across every call Cut la…" at bounding box center [964, 435] width 593 height 417
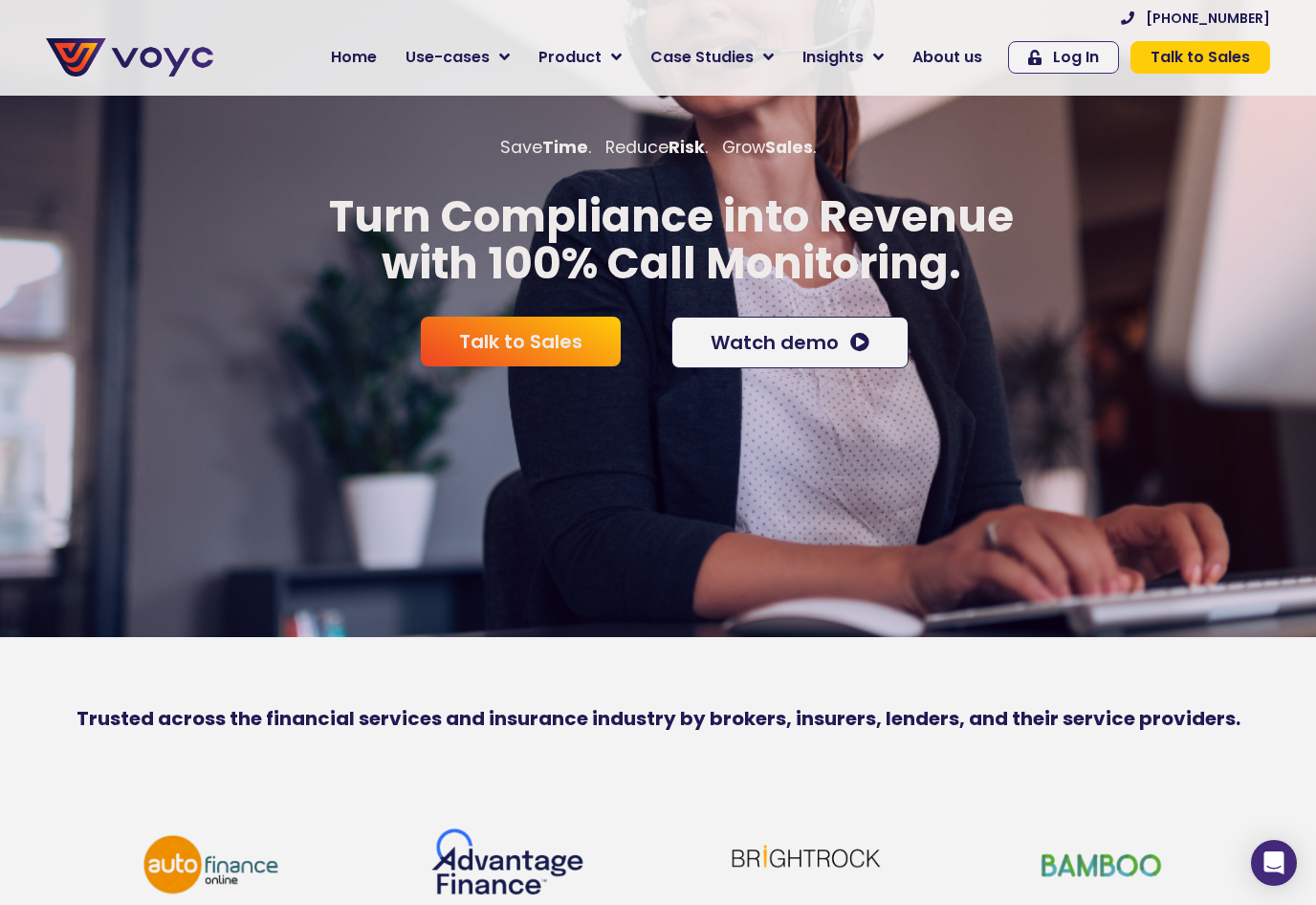
scroll to position [0, 0]
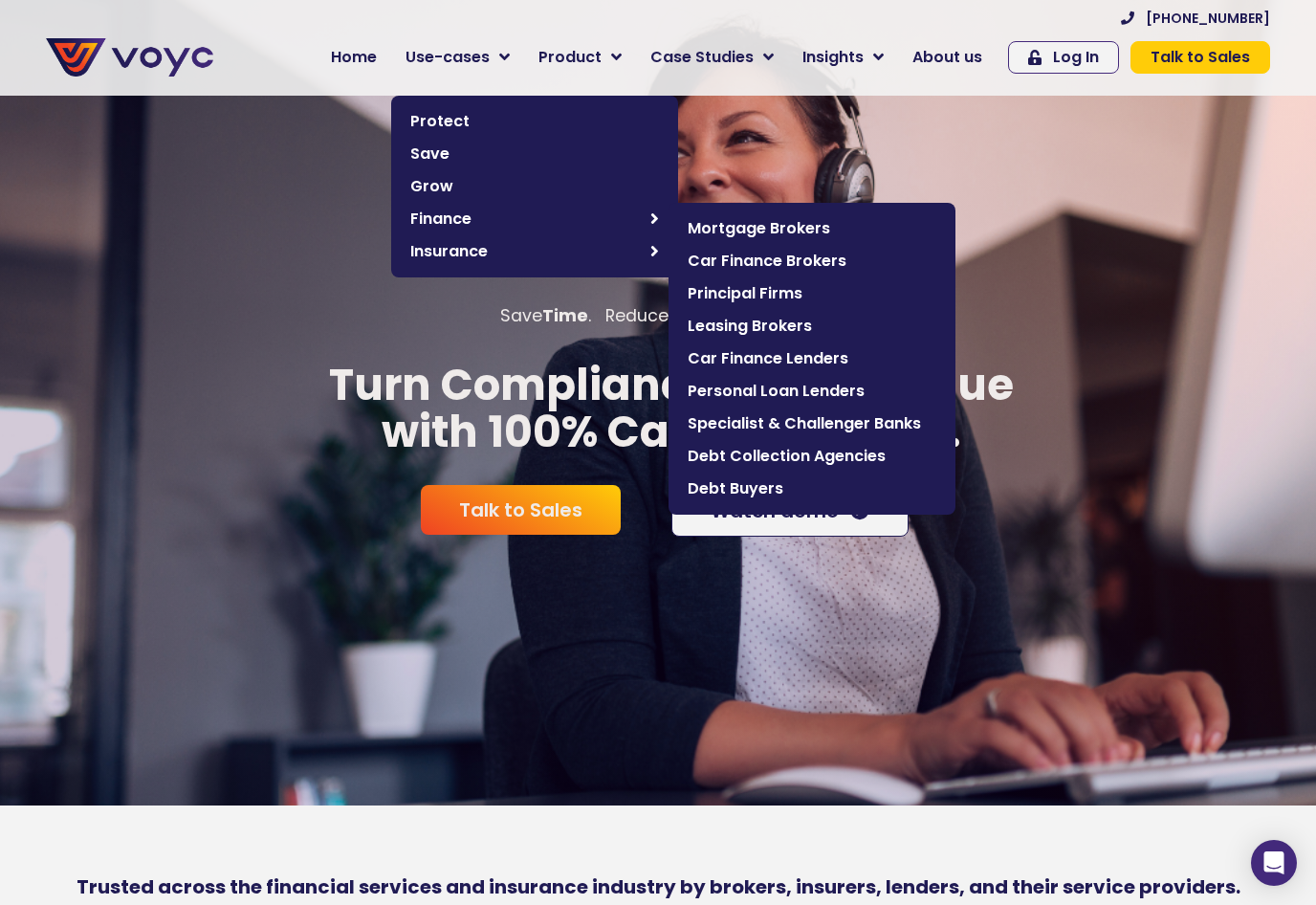
click at [482, 220] on span "Finance" at bounding box center [526, 219] width 231 height 23
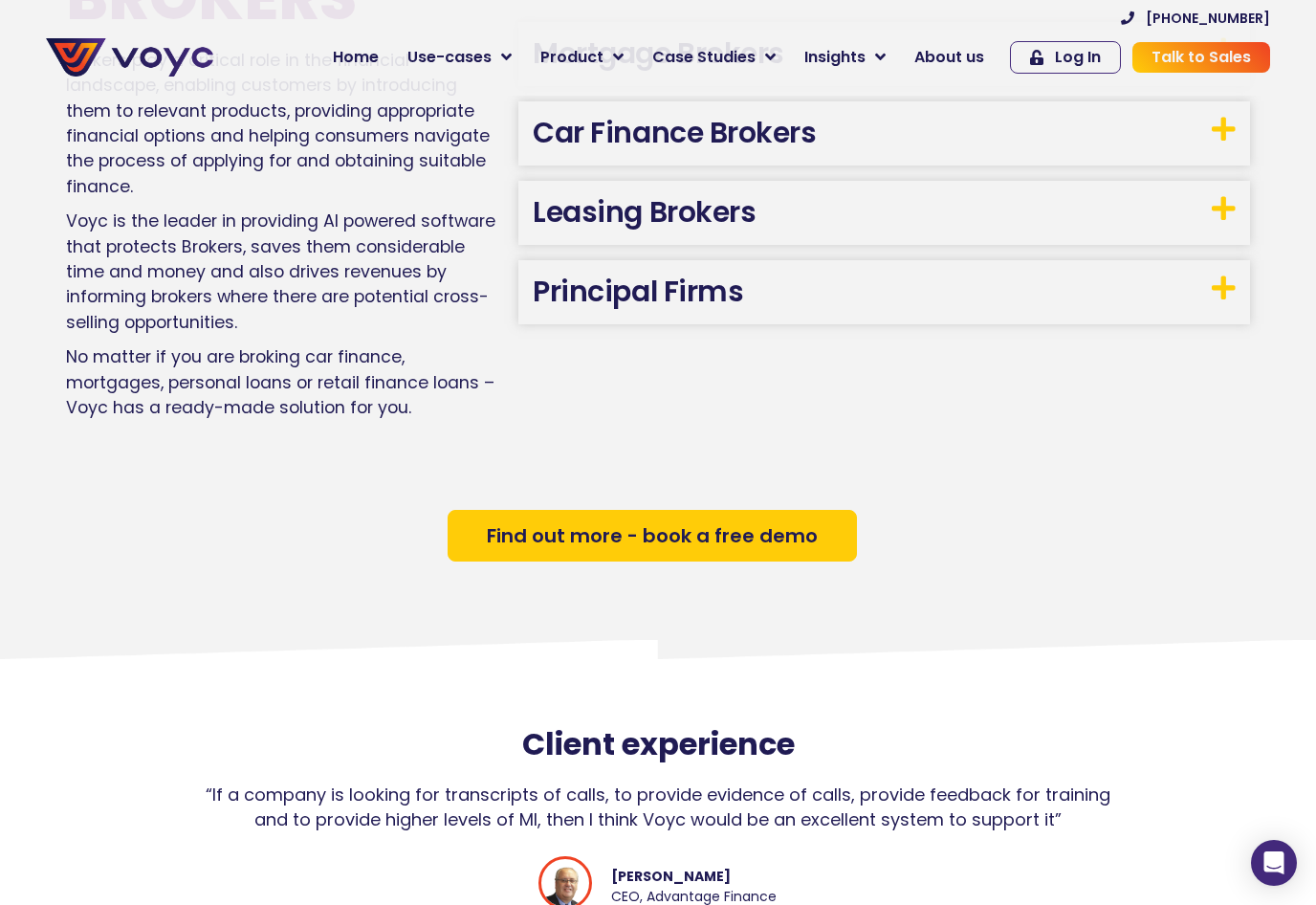
scroll to position [1012, 0]
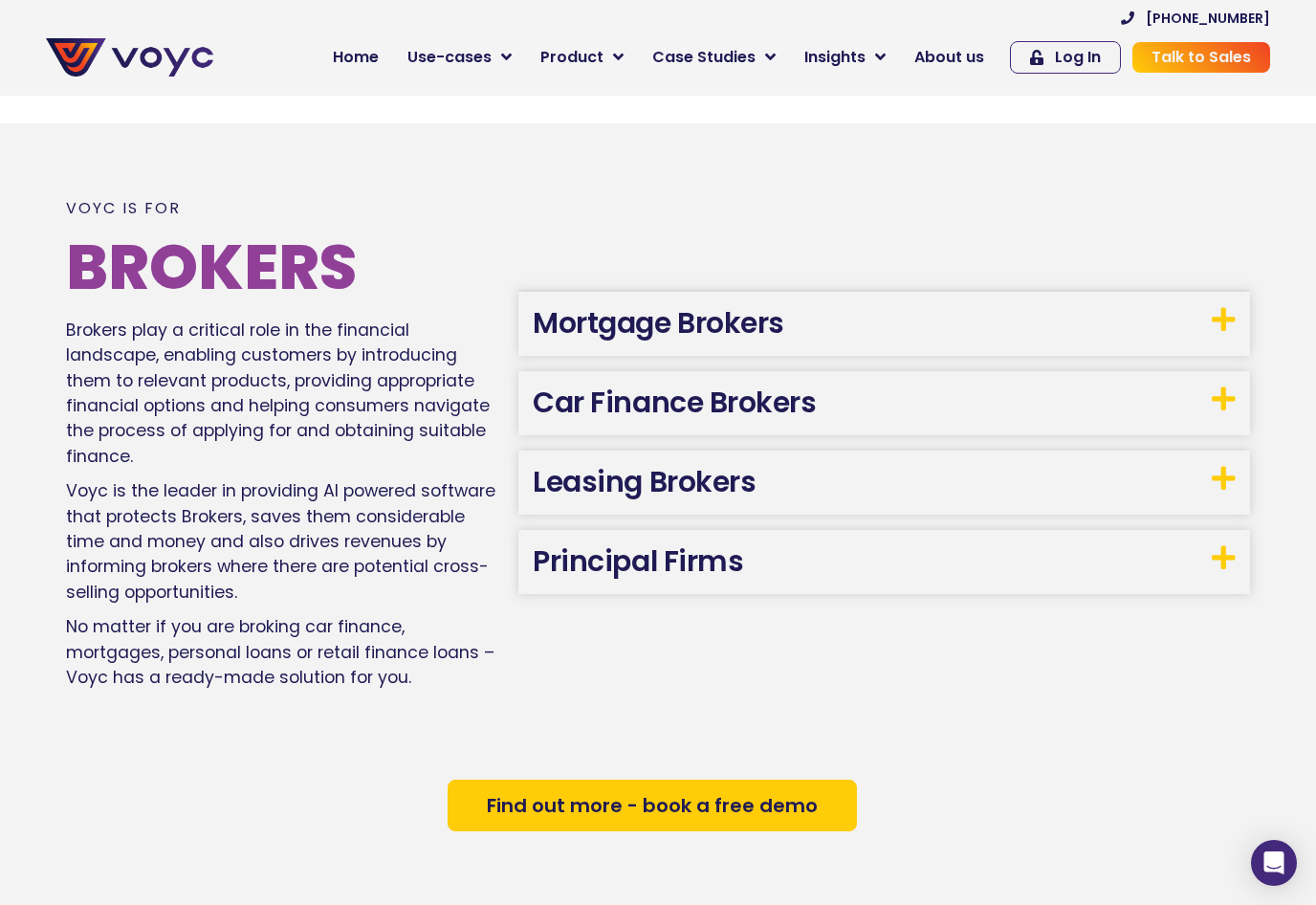
click at [796, 488] on h3 "Leasing Brokers" at bounding box center [885, 483] width 732 height 64
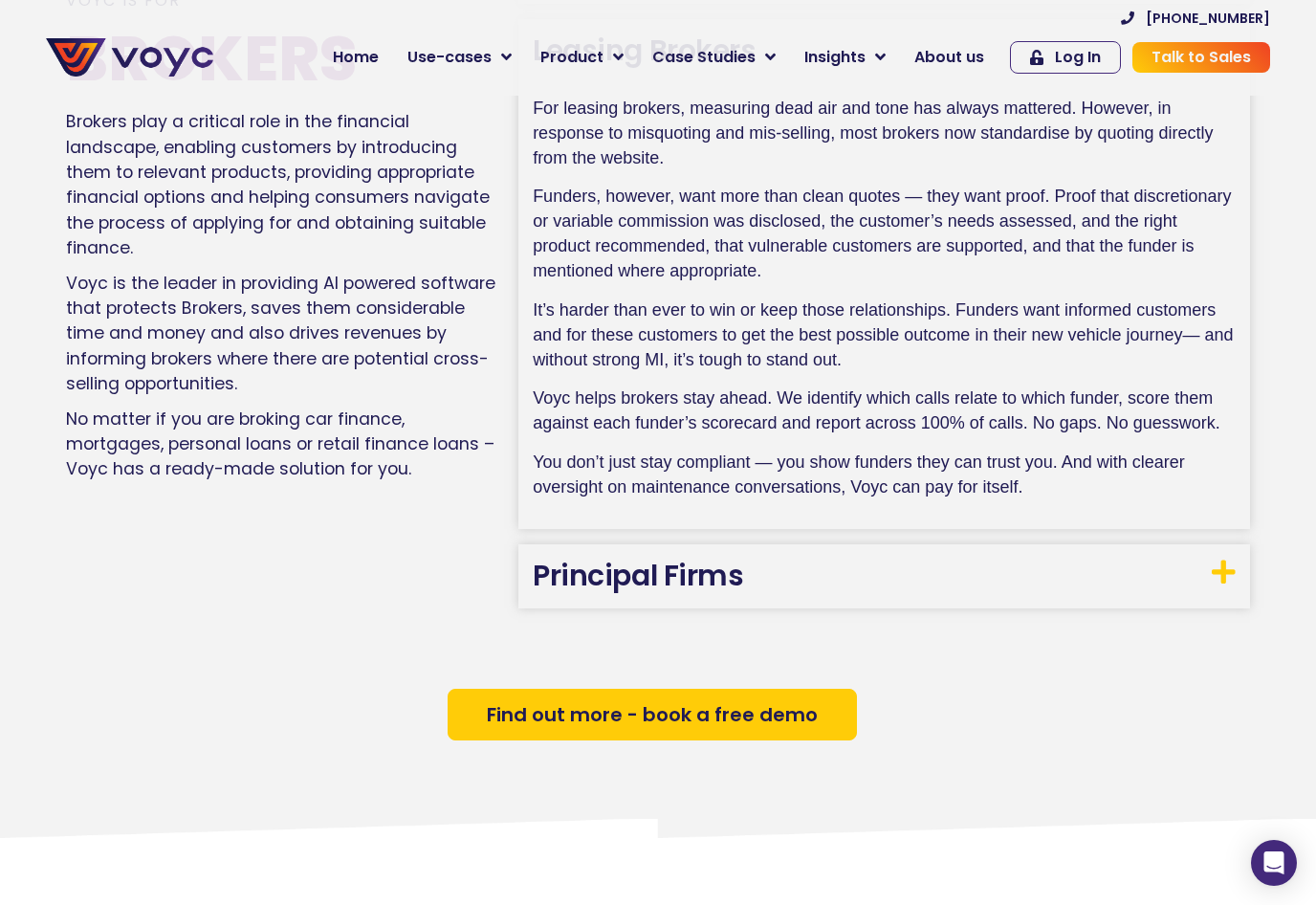
scroll to position [1576, 0]
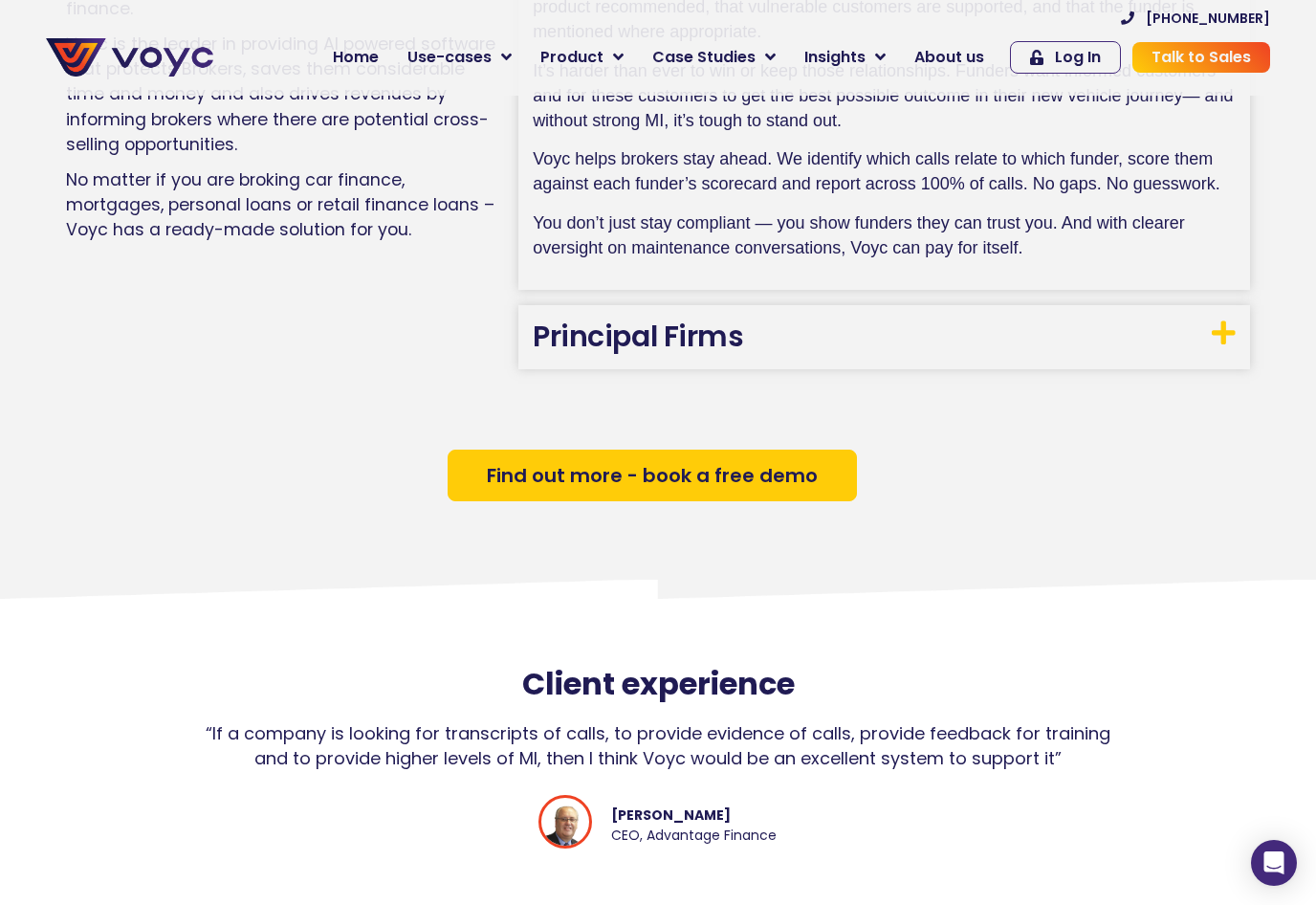
click at [764, 334] on h3 "Principal Firms" at bounding box center [885, 338] width 732 height 64
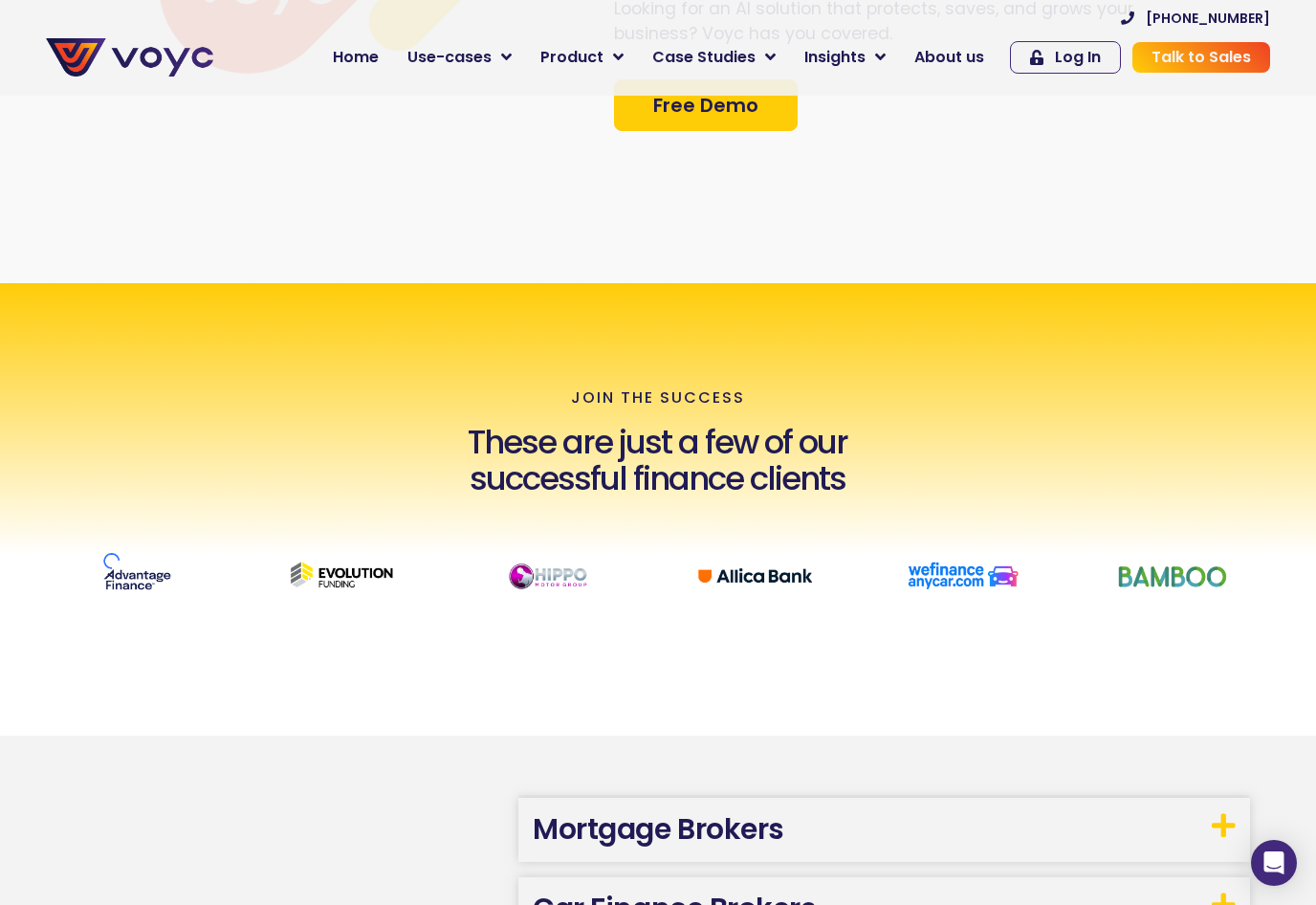
scroll to position [345, 0]
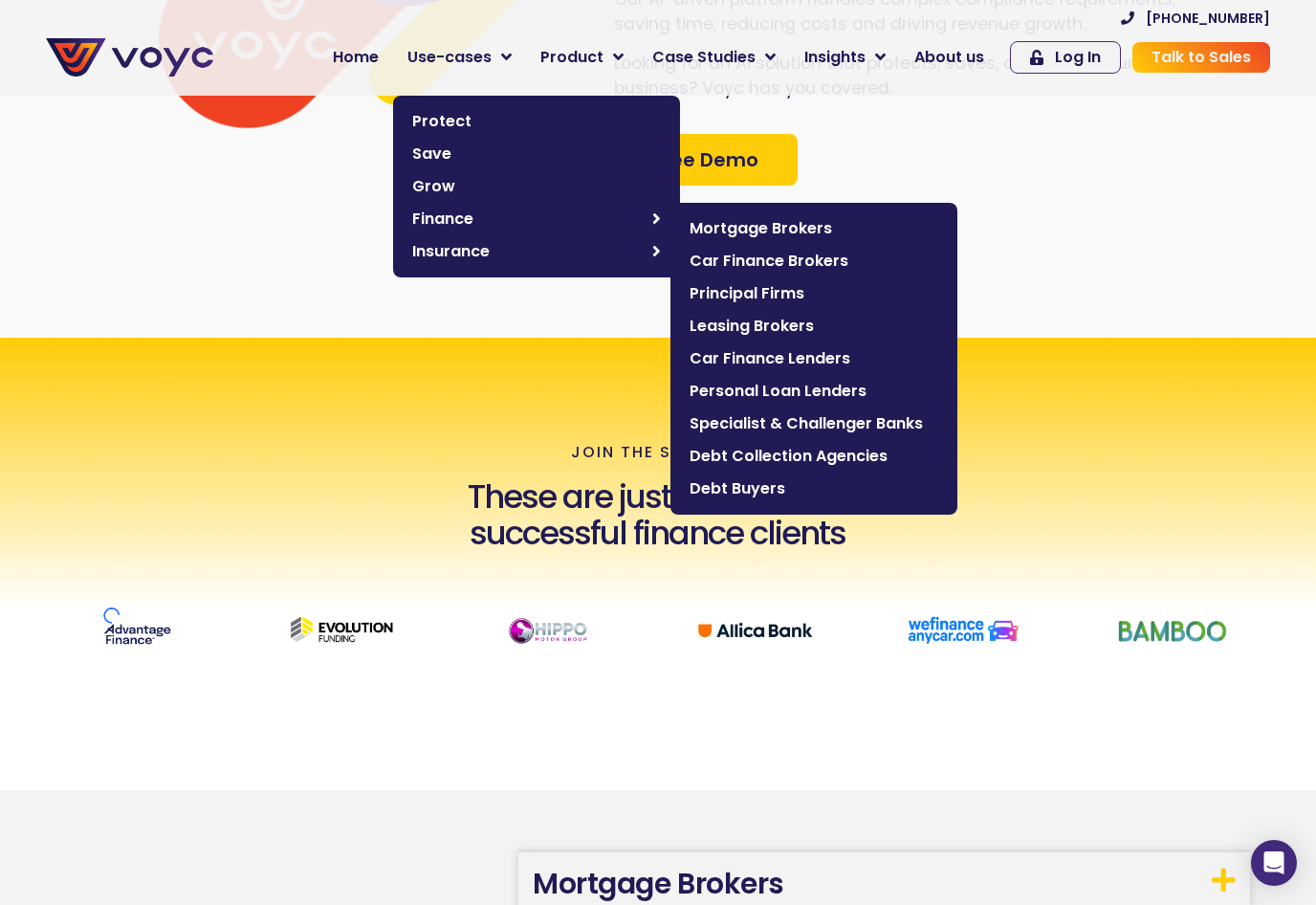
click at [800, 454] on span "Debt Collection Agencies" at bounding box center [815, 456] width 249 height 23
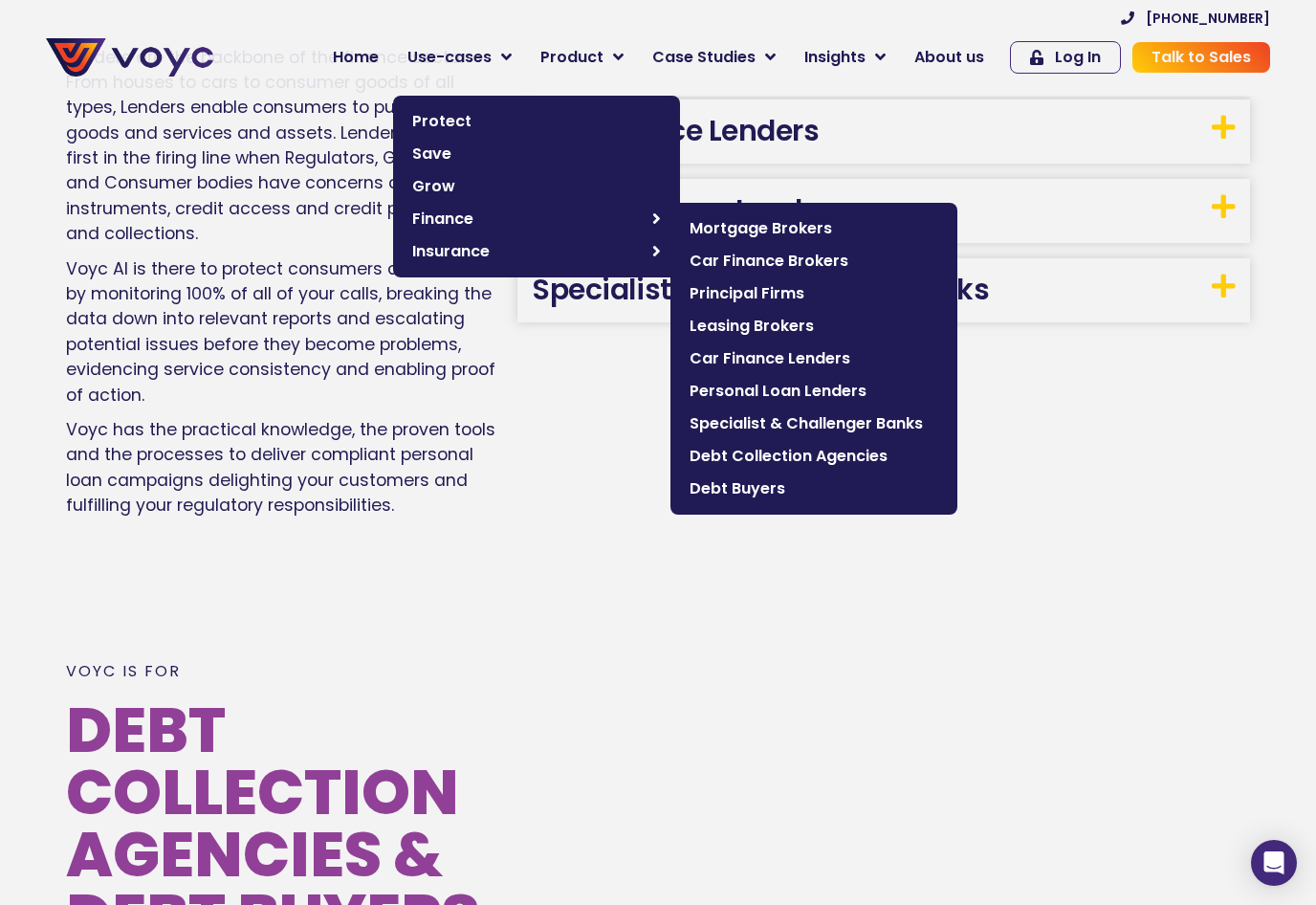
scroll to position [4141, 0]
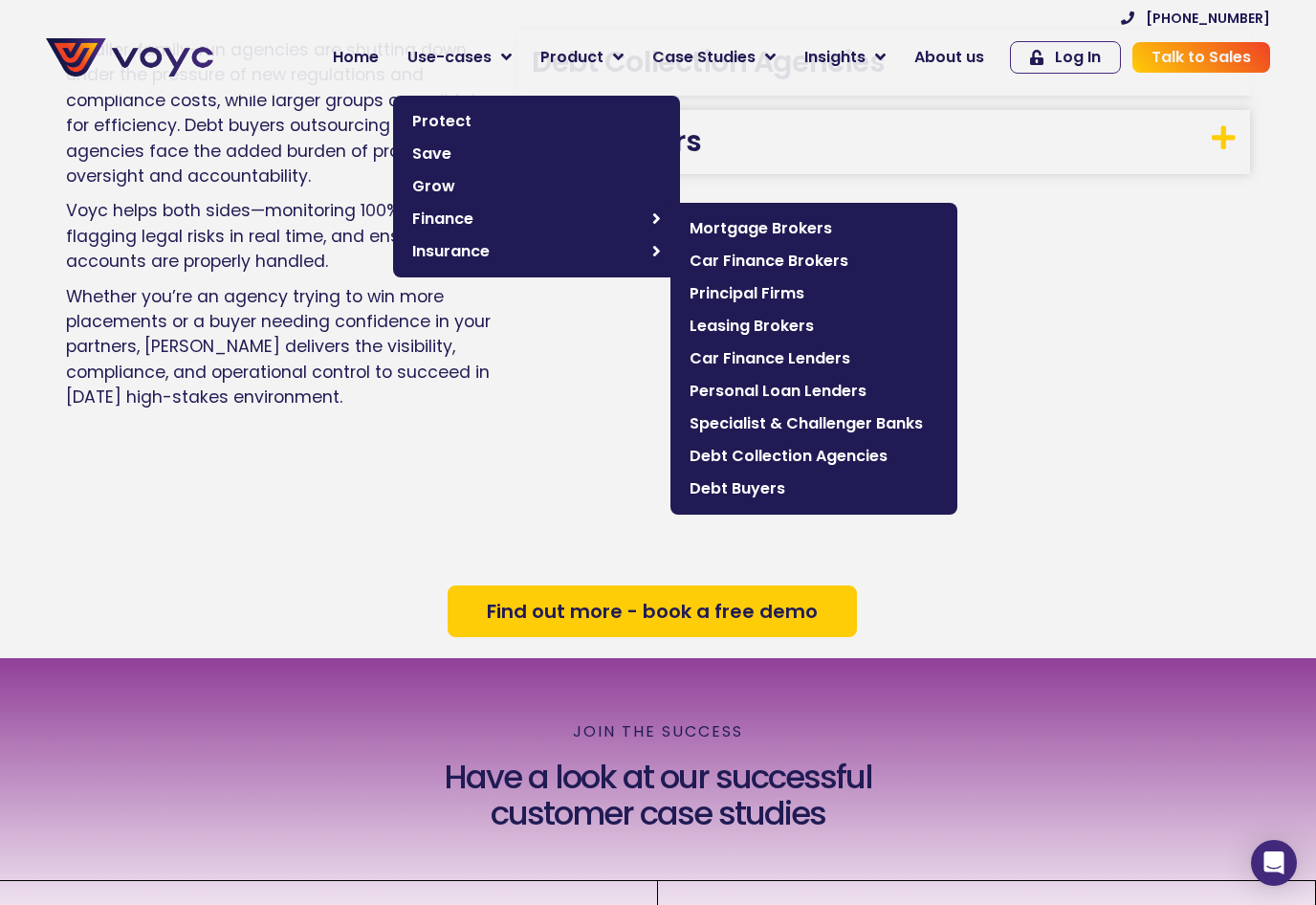
click at [770, 461] on span "Debt Collection Agencies" at bounding box center [815, 456] width 249 height 23
click at [996, 428] on div "Voyc is for Debt Collection Agencies & debt buyers Smaller, family-run agencies…" at bounding box center [658, 100] width 1185 height 925
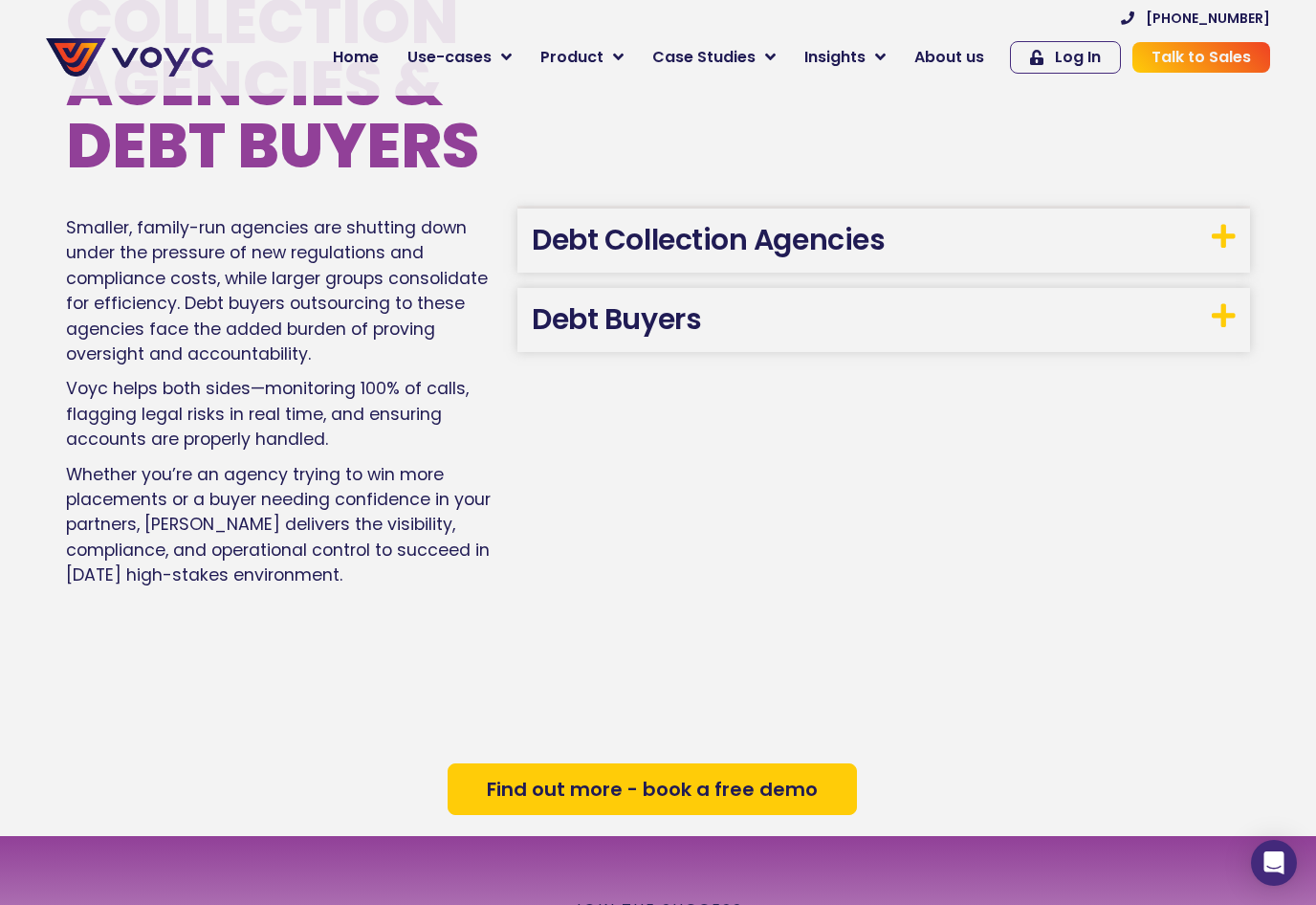
scroll to position [3838, 0]
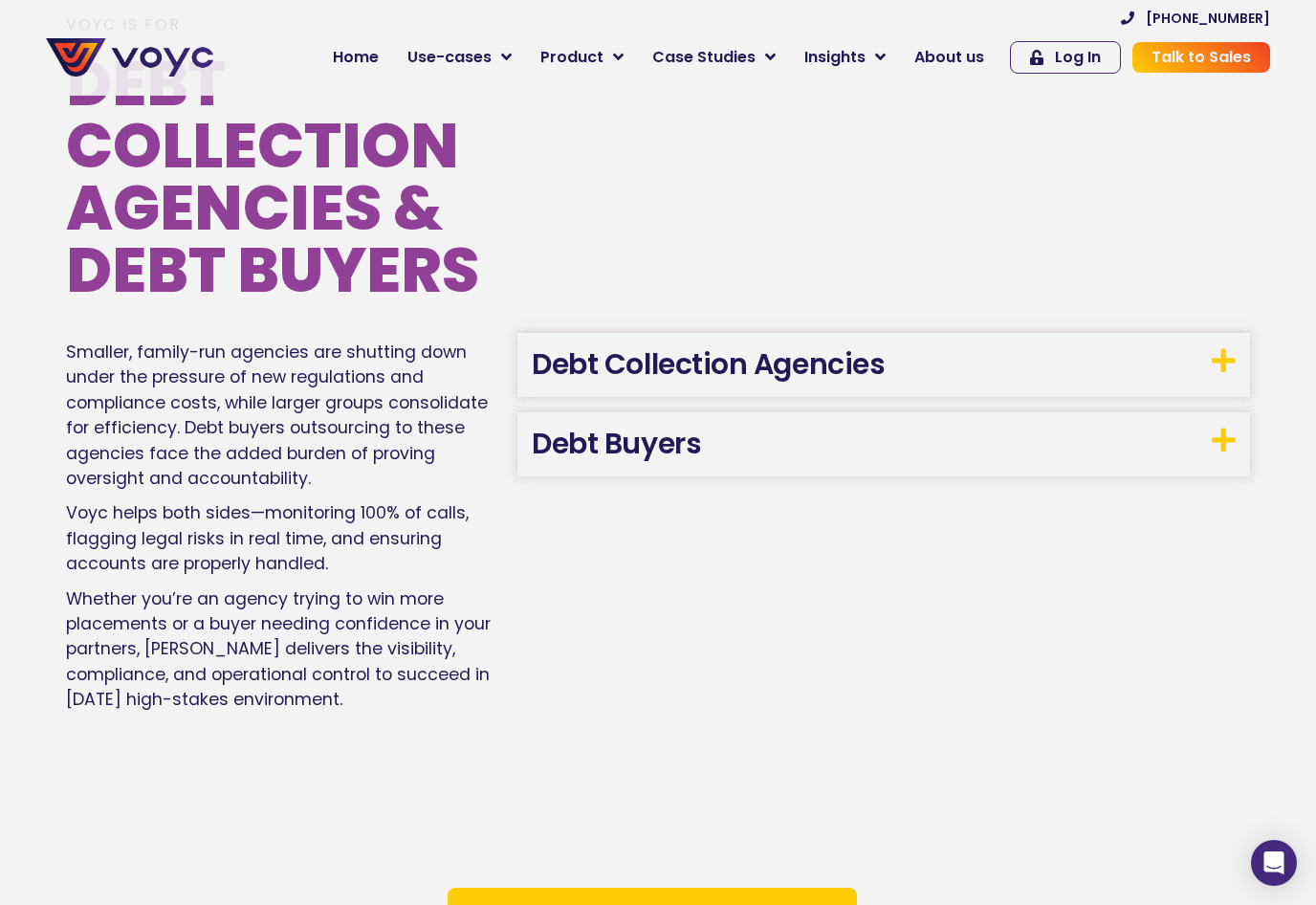
click at [1220, 347] on icon at bounding box center [1224, 361] width 24 height 27
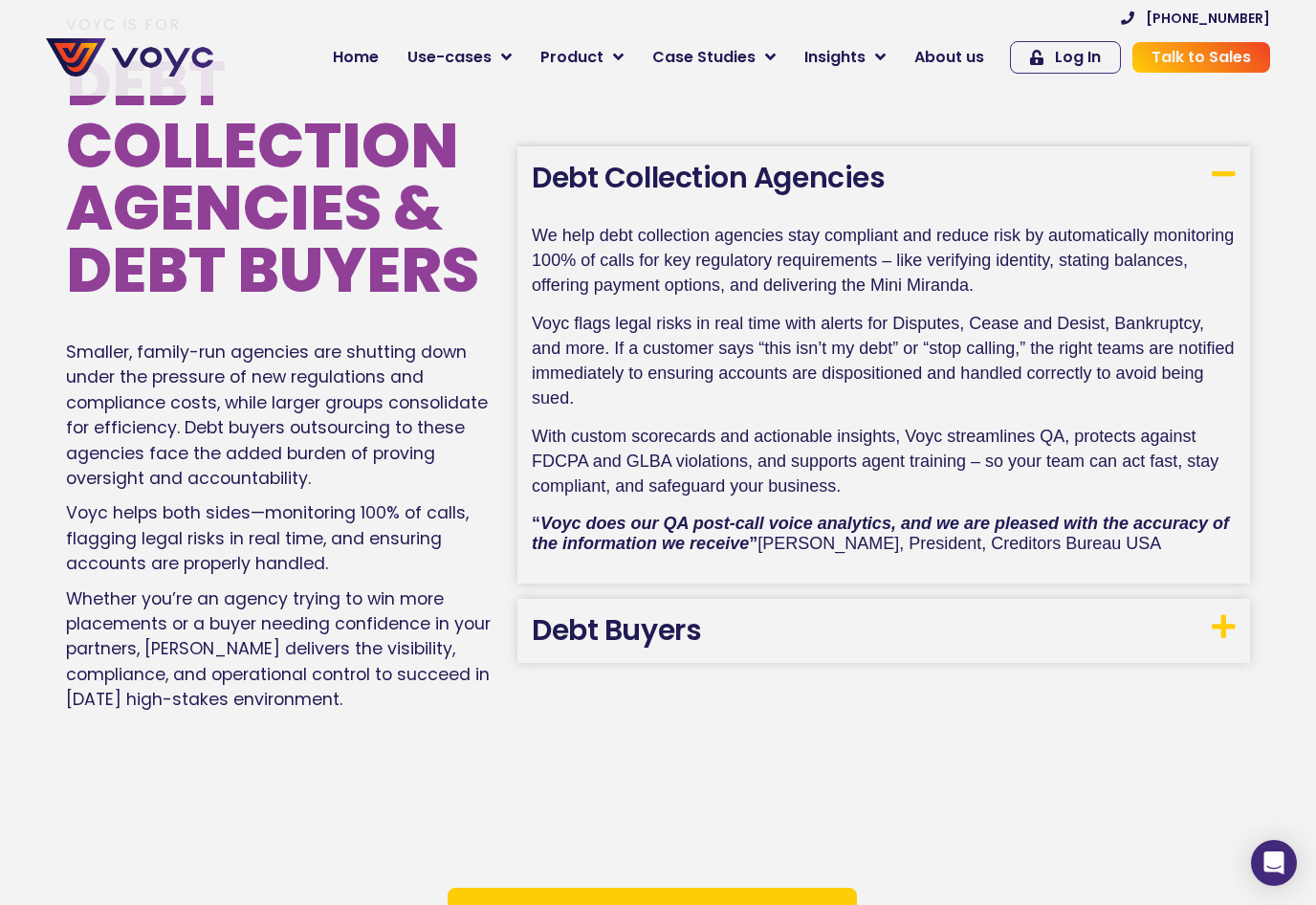
click at [1212, 613] on icon at bounding box center [1224, 627] width 24 height 27
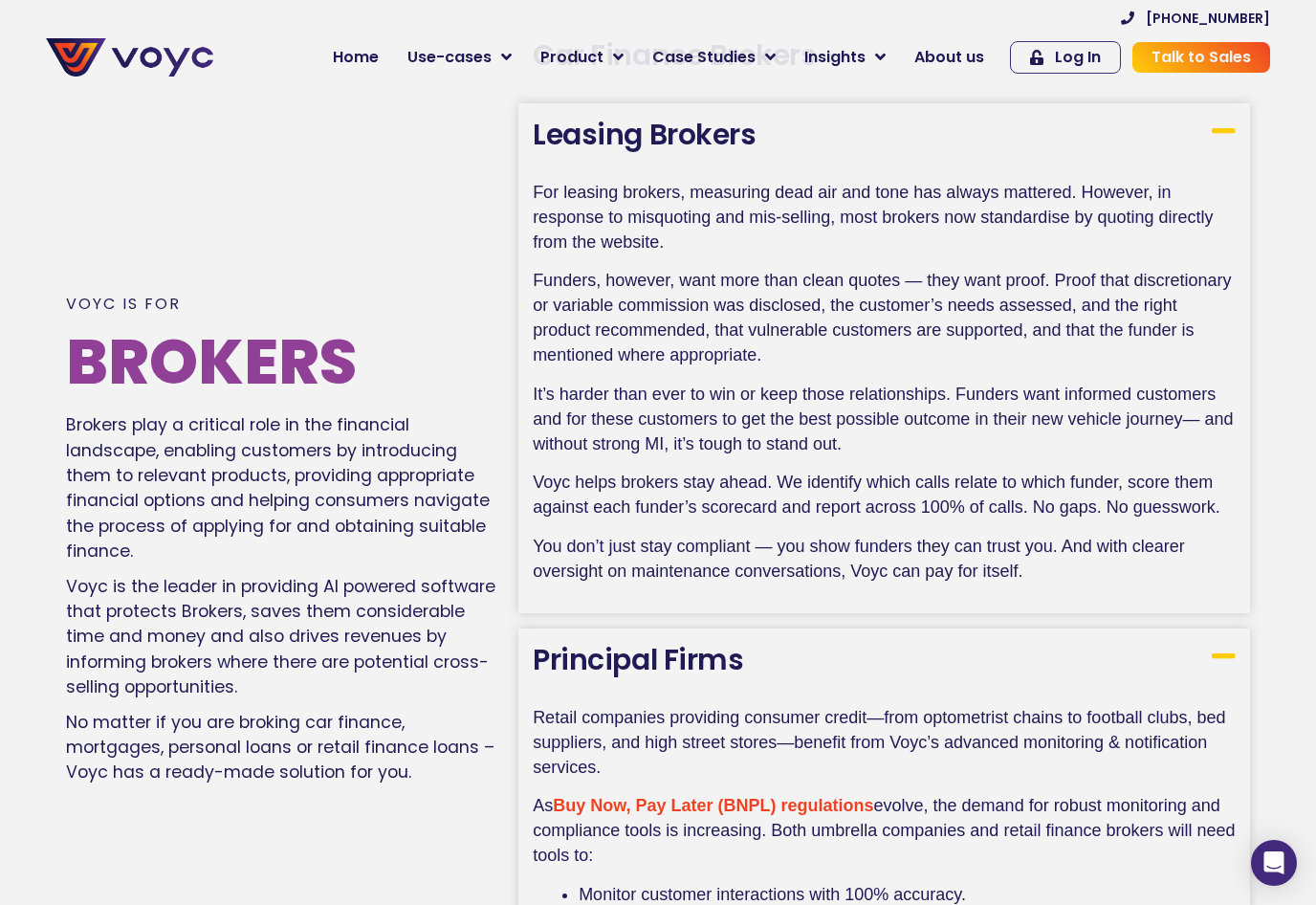
scroll to position [392, 0]
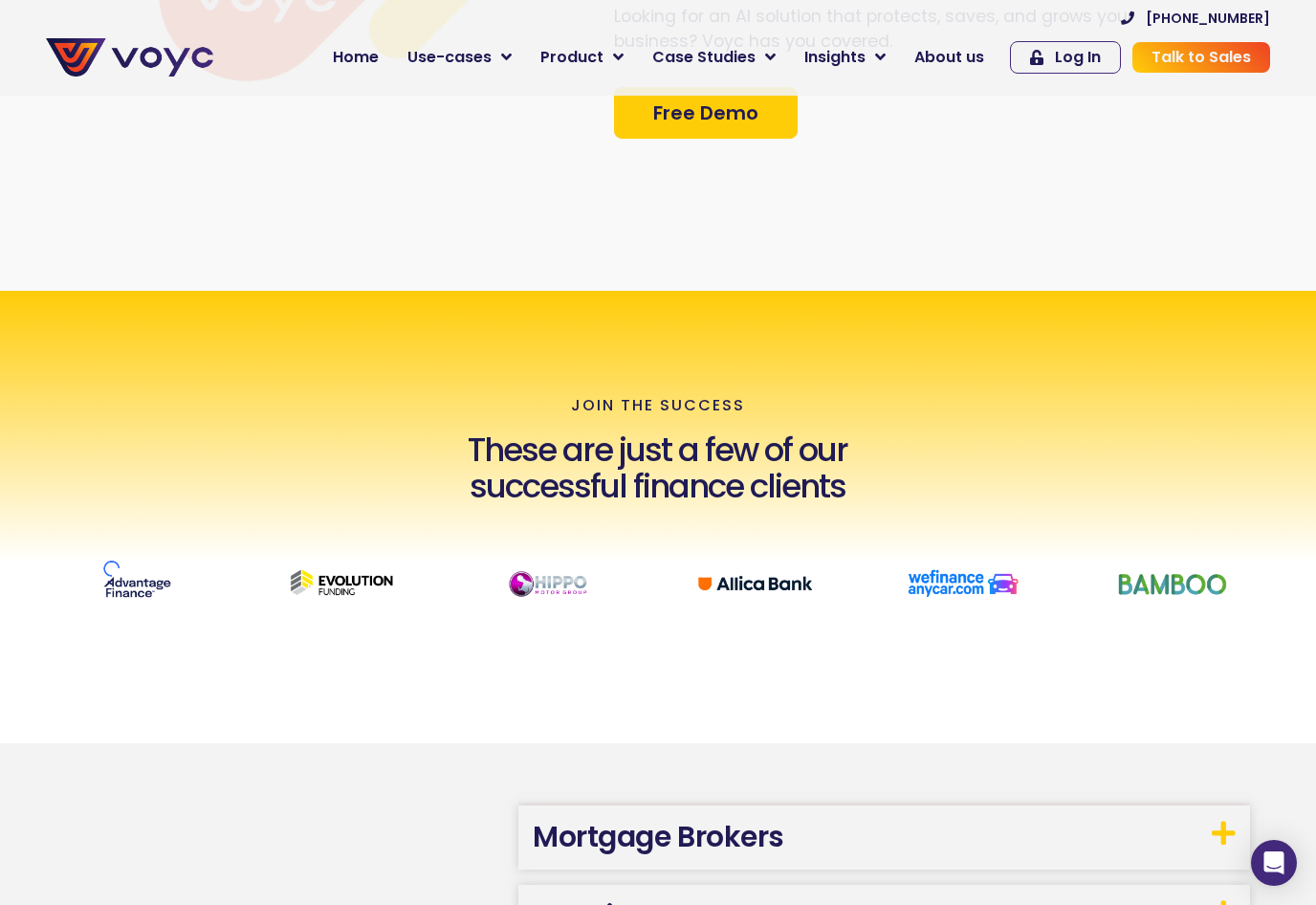
click at [121, 69] on img at bounding box center [129, 56] width 167 height 38
